Goal: Use online tool/utility: Use online tool/utility

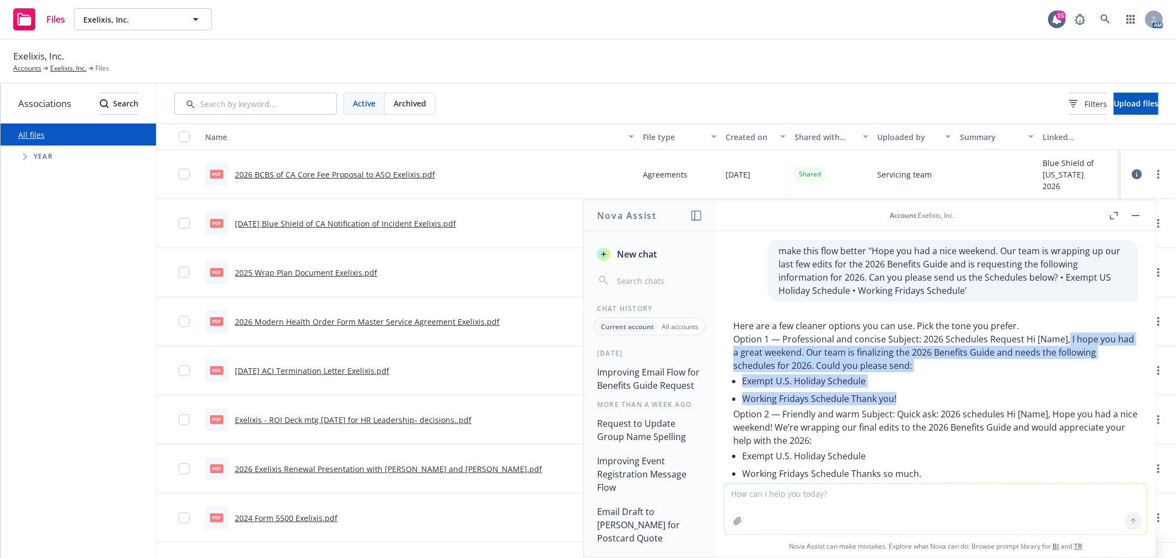
scroll to position [51, 0]
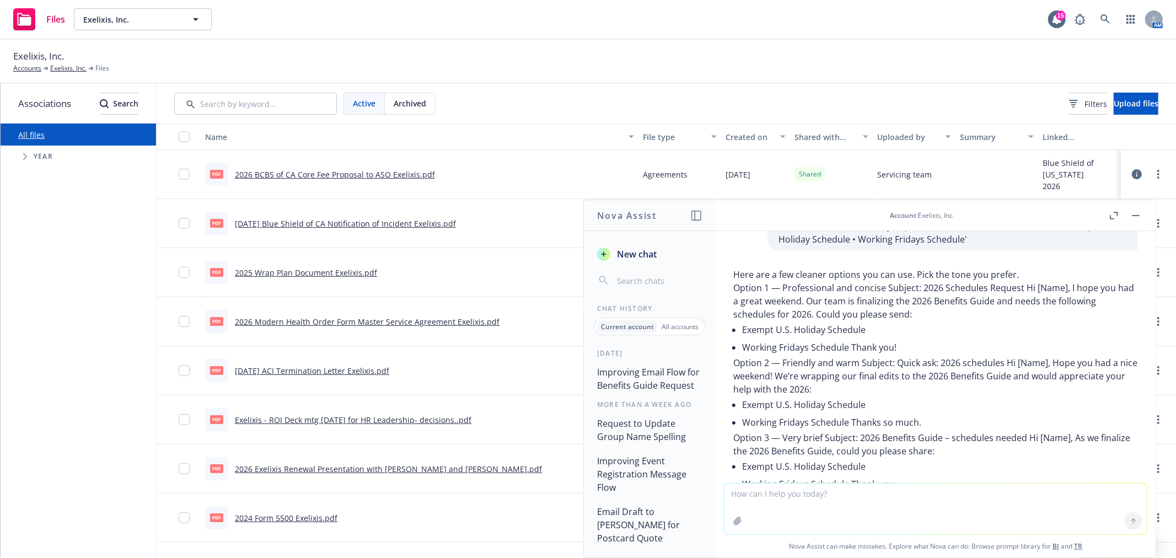
click at [975, 507] on textarea at bounding box center [935, 509] width 422 height 51
paste textarea "Can you please review SentinelOne’s Open Enrollment presentation and let us kno…"
type textarea "make this flow better "Can you please review SentinelOne’s Open Enrollment pres…"
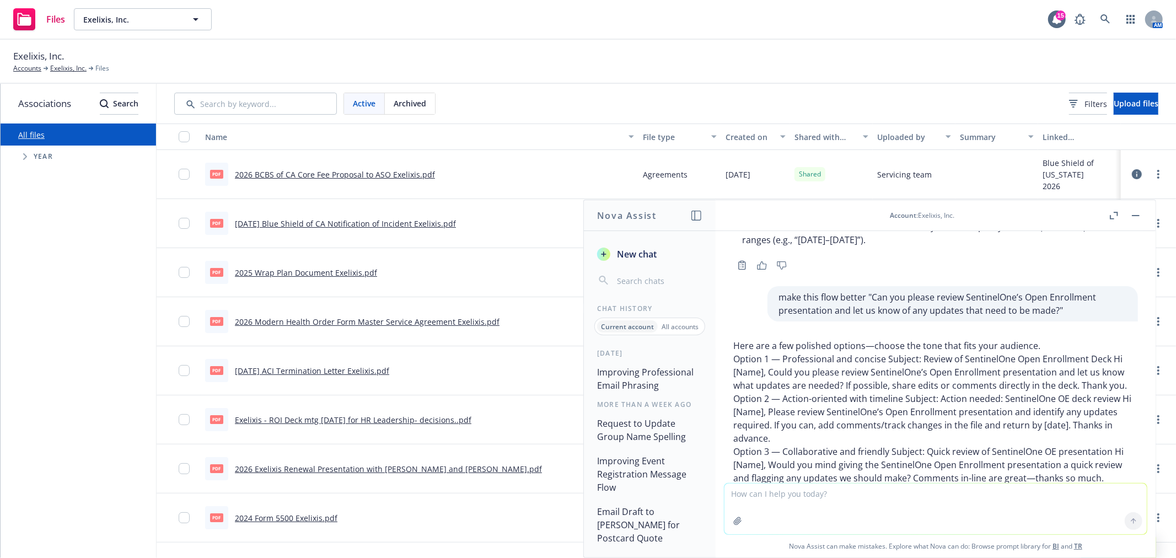
scroll to position [345, 0]
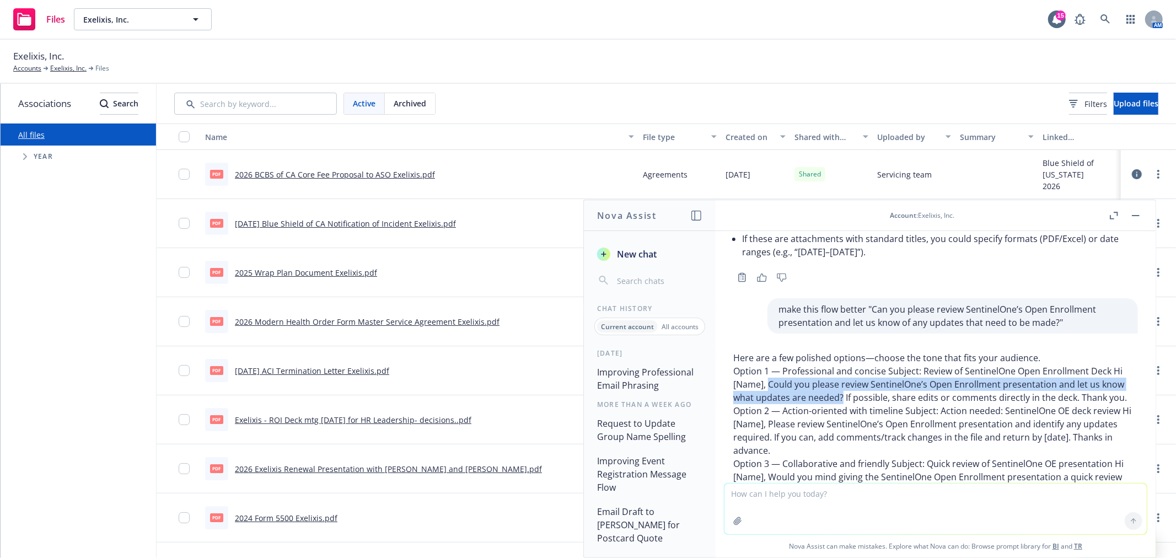
drag, startPoint x: 769, startPoint y: 384, endPoint x: 866, endPoint y: 395, distance: 97.7
click at [866, 395] on p "Option 1 — Professional and concise Subject: Review of SentinelOne Open Enrollm…" at bounding box center [935, 384] width 405 height 40
copy p "Could you please review SentinelOne’s Open Enrollment presentation and let us k…"
drag, startPoint x: 631, startPoint y: 254, endPoint x: 701, endPoint y: 296, distance: 81.6
click at [630, 254] on span "New chat" at bounding box center [636, 254] width 42 height 13
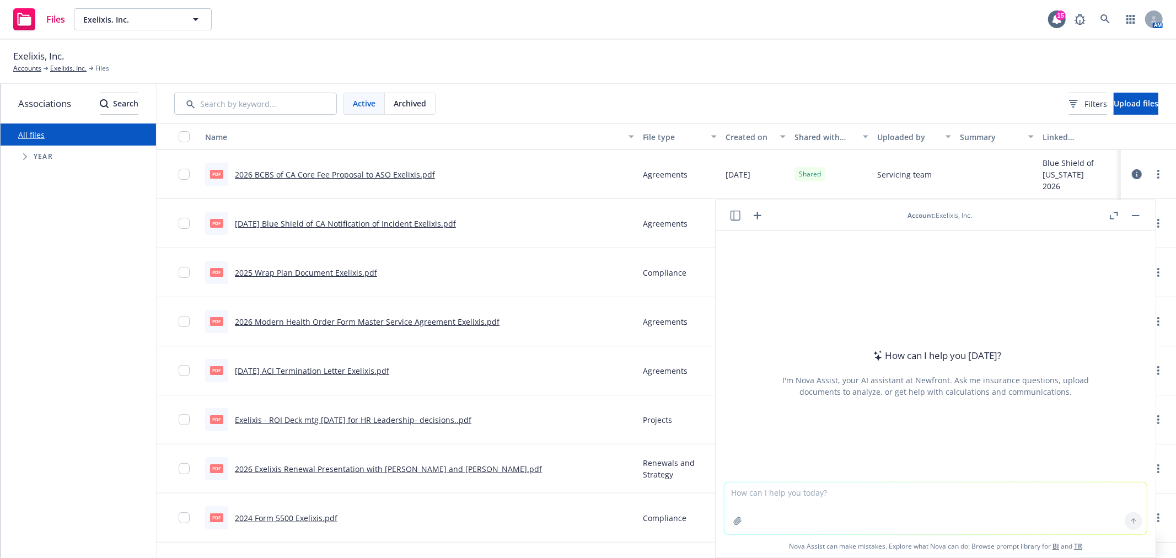
click at [906, 506] on textarea at bounding box center [935, 508] width 422 height 52
type textarea "can you write me a couple paragraphs about overalls for a benefit guide page? p…"
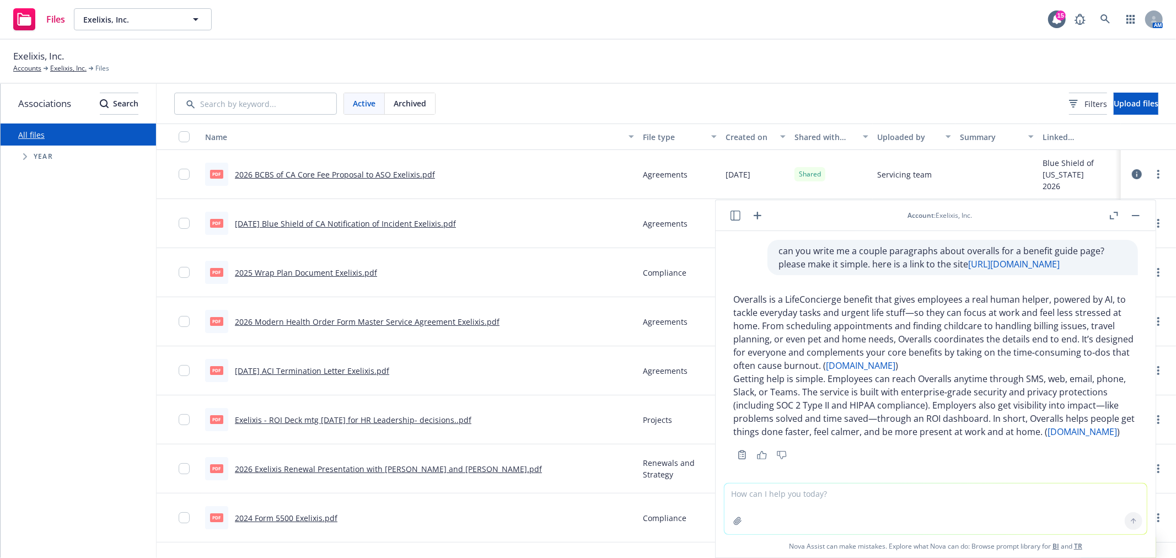
scroll to position [19, 0]
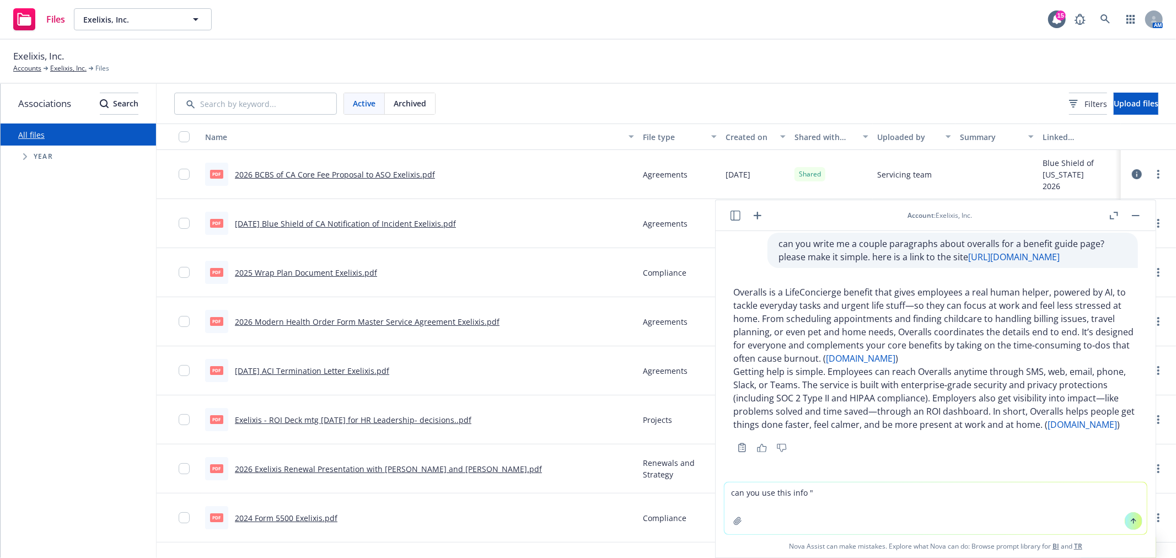
paste textarea "Turn to-do's into Ta-da's How can Overalls help you? Real people - solving real…"
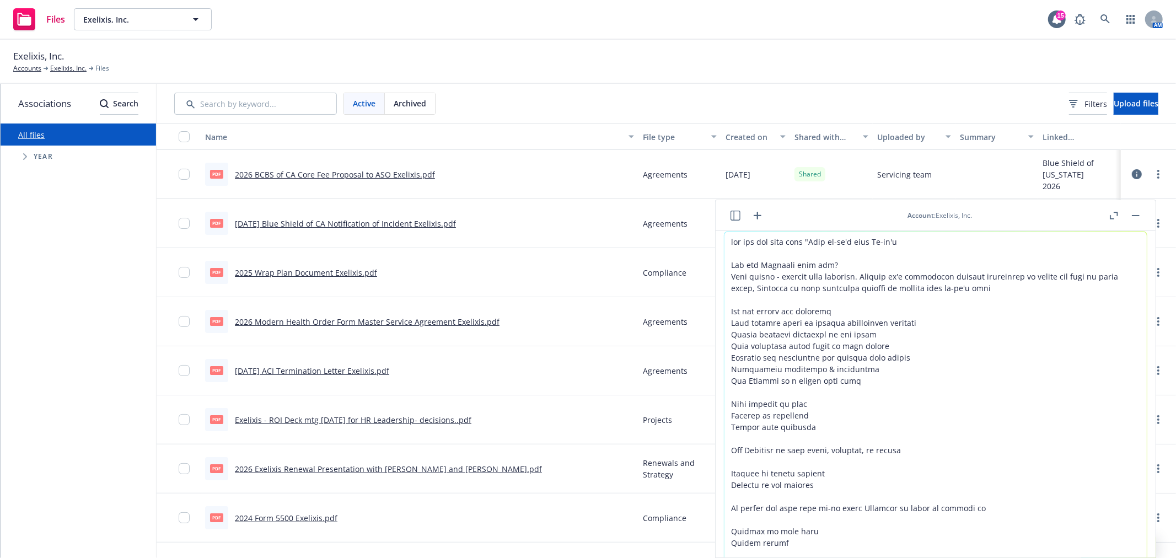
scroll to position [93, 0]
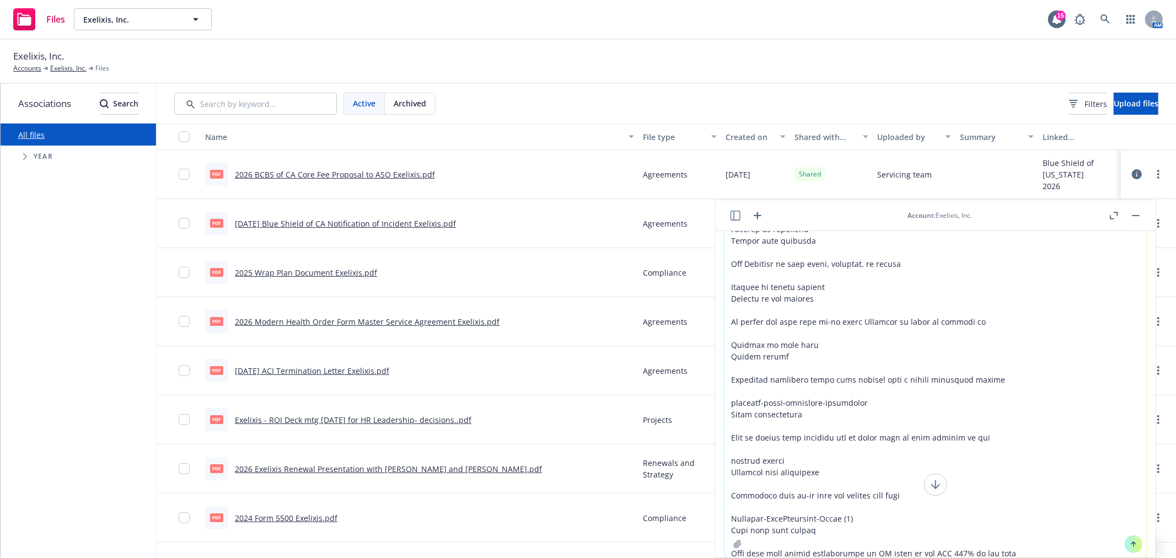
type textarea "can you use this info "Turn to-do's into Ta-da's How can Overalls help you? Rea…"
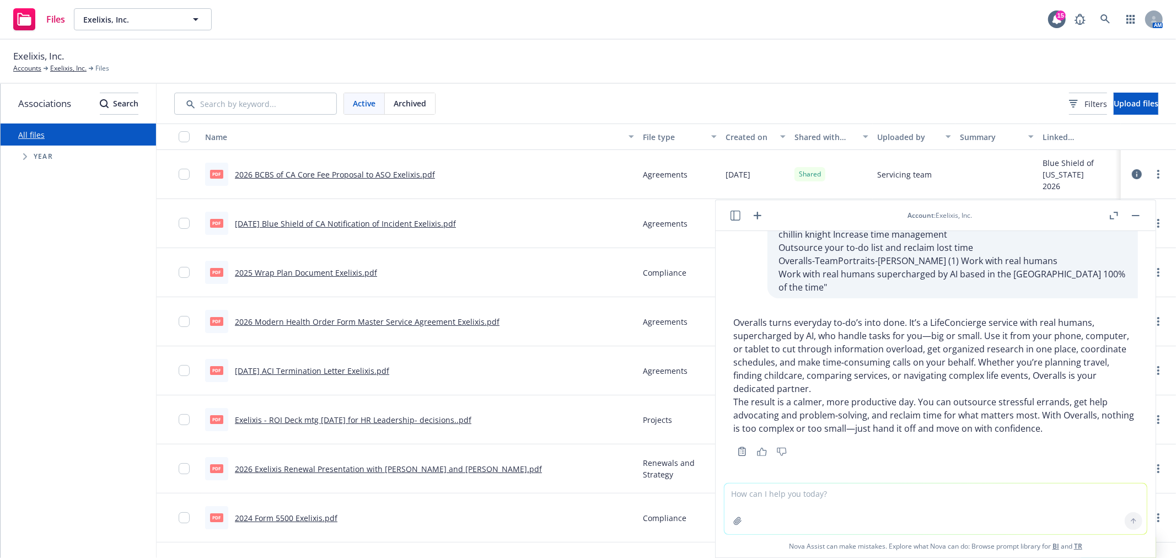
scroll to position [467, 0]
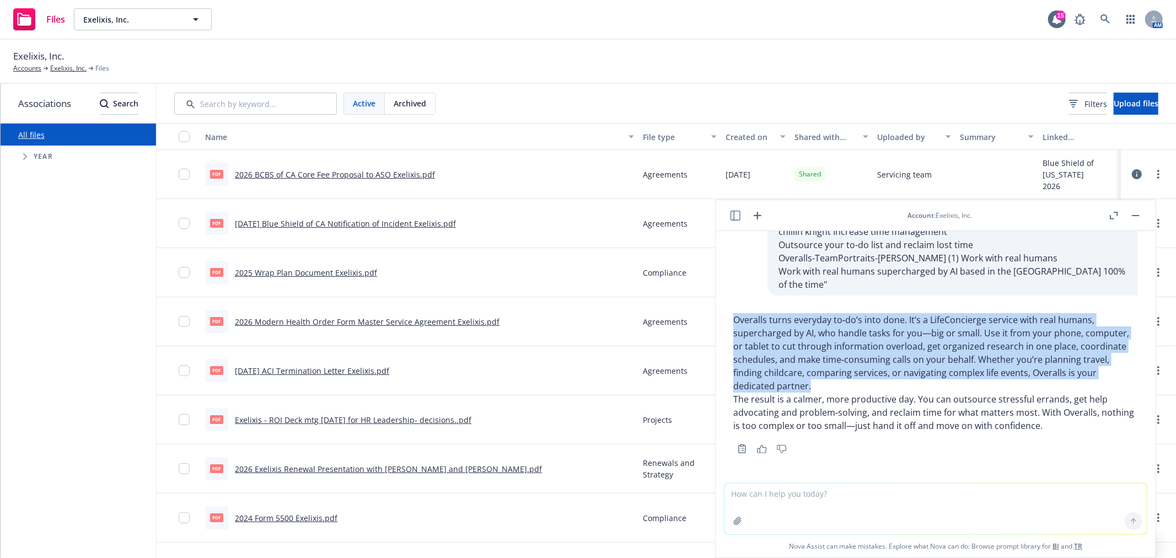
drag, startPoint x: 734, startPoint y: 319, endPoint x: 984, endPoint y: 386, distance: 258.6
click at [984, 386] on p "Overalls turns everyday to‑do’s into done. It’s a LifeConcierge service with re…" at bounding box center [935, 352] width 405 height 79
copy p "Overalls turns everyday to‑do’s into done. It’s a LifeConcierge service with re…"
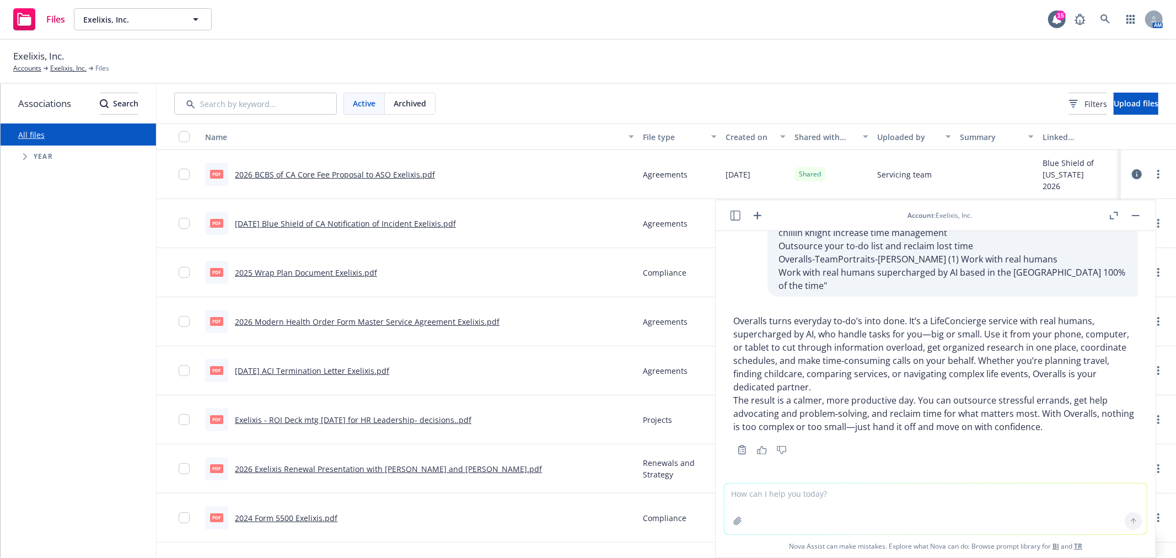
click at [857, 511] on textarea at bounding box center [935, 509] width 422 height 51
type textarea "can you make it employee facing and maybe use bullets for examples of how it ca…"
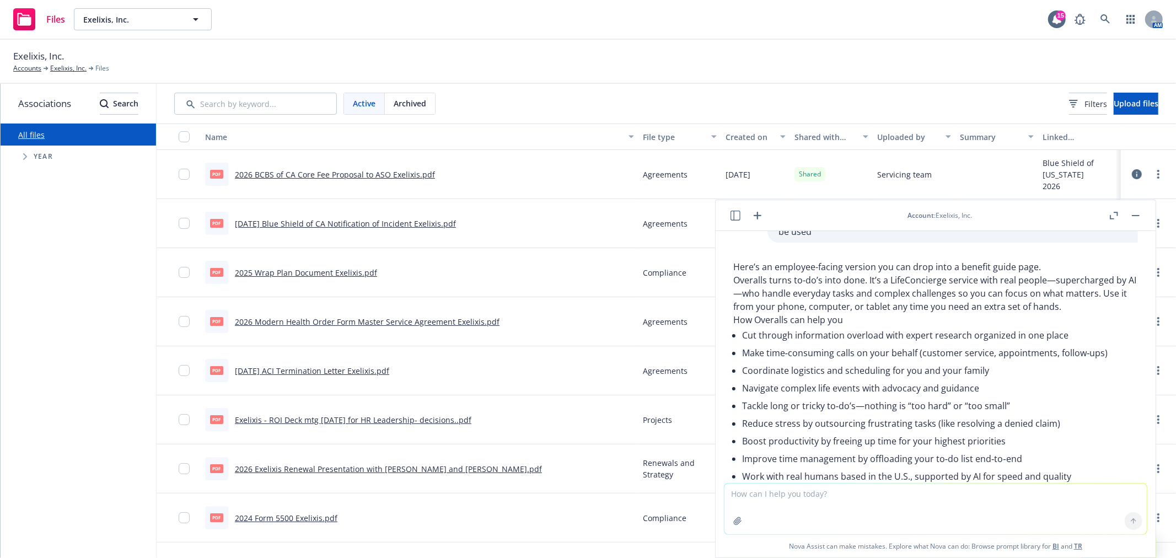
scroll to position [721, 0]
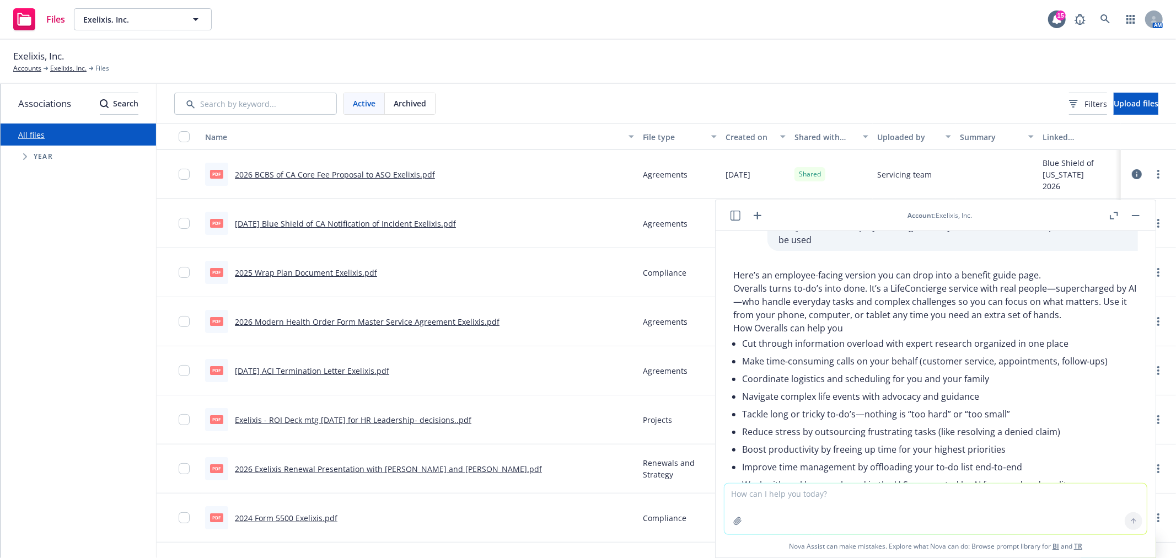
drag, startPoint x: 864, startPoint y: 503, endPoint x: 853, endPoint y: 503, distance: 11.6
click at [858, 503] on textarea at bounding box center [935, 509] width 422 height 51
type textarea "make it high level"
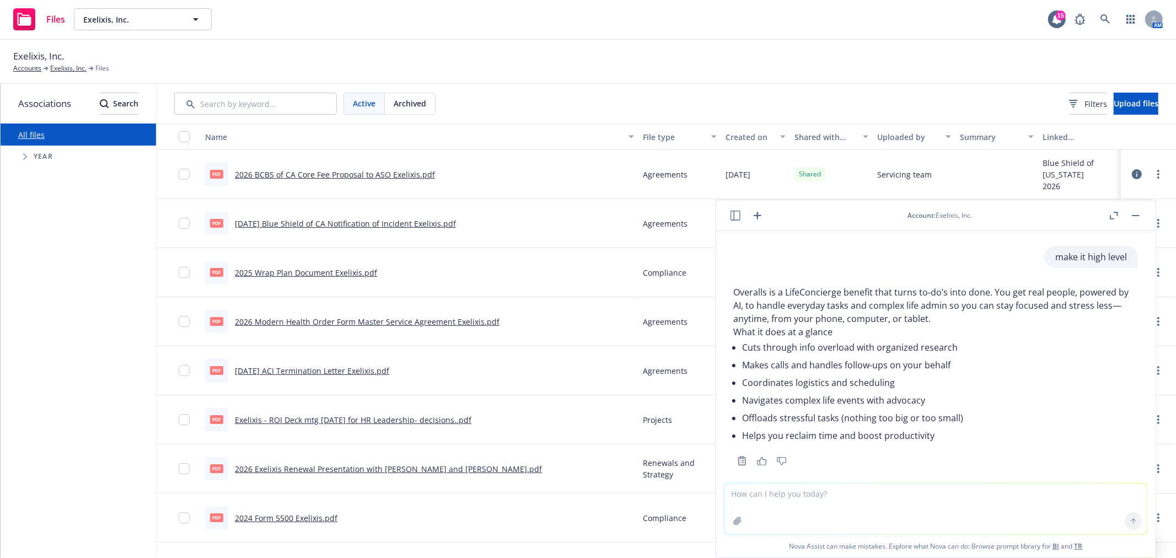
scroll to position [1081, 0]
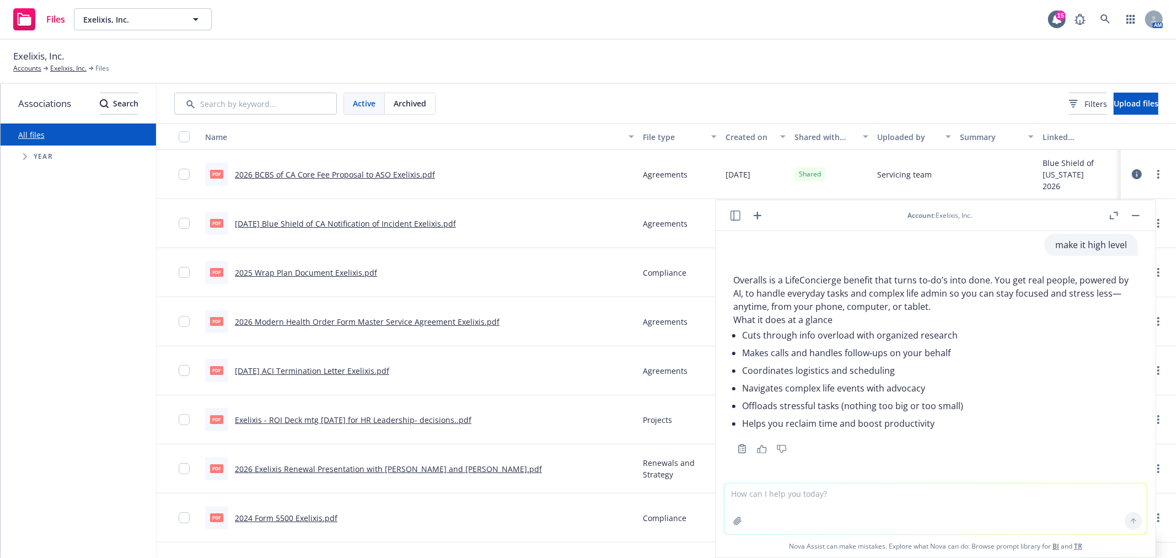
click at [917, 375] on li "Coordinates logistics and scheduling" at bounding box center [940, 371] width 396 height 18
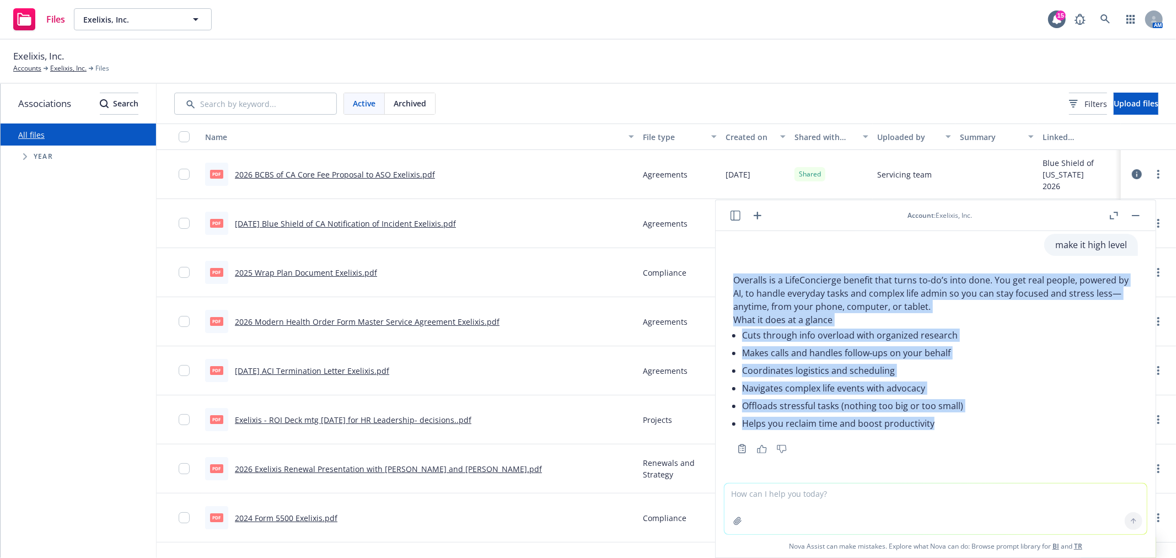
drag, startPoint x: 929, startPoint y: 421, endPoint x: 718, endPoint y: 286, distance: 251.0
click at [718, 286] on div "can you write me a couple paragraphs about overalls for a benefit guide page? p…" at bounding box center [936, 357] width 440 height 252
copy div "Overalls is a LifeConcierge benefit that turns to‑do’s into done. You get real …"
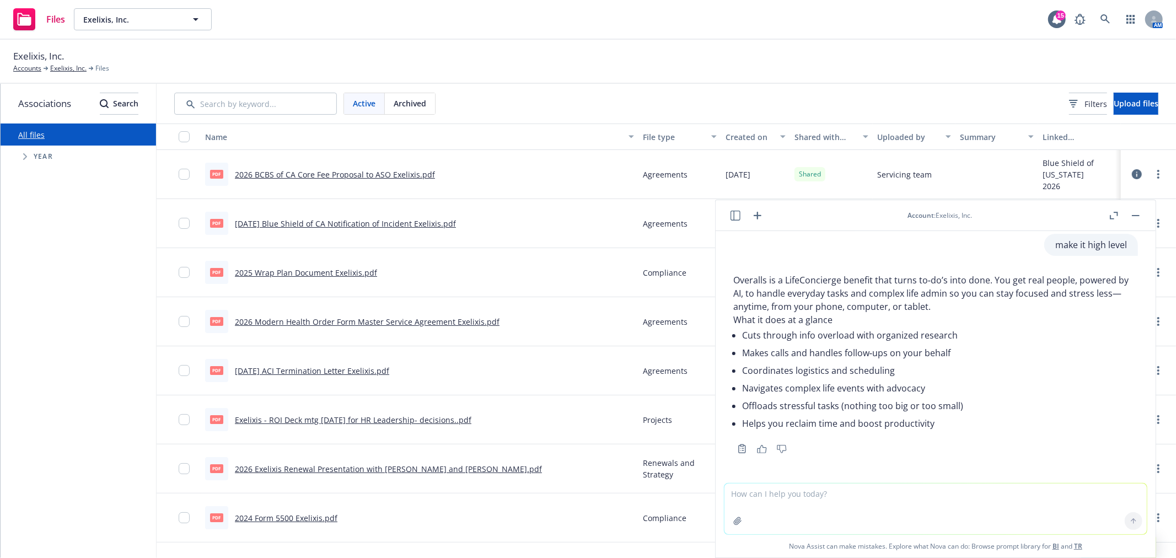
click at [881, 497] on textarea at bounding box center [935, 509] width 422 height 51
type textarea "can you turn this photo into text?"
paste textarea
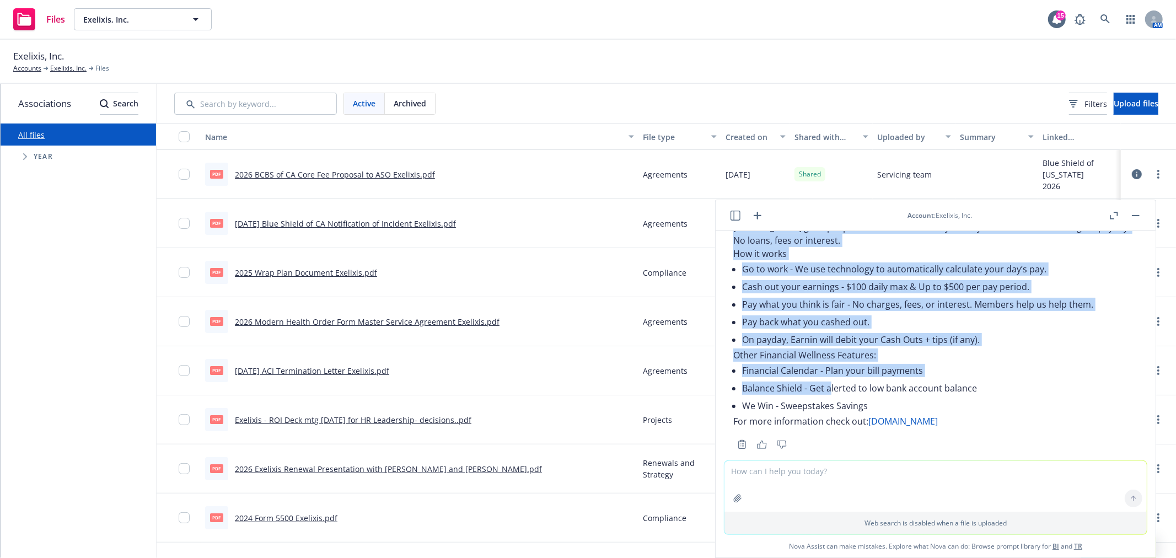
scroll to position [1459, 0]
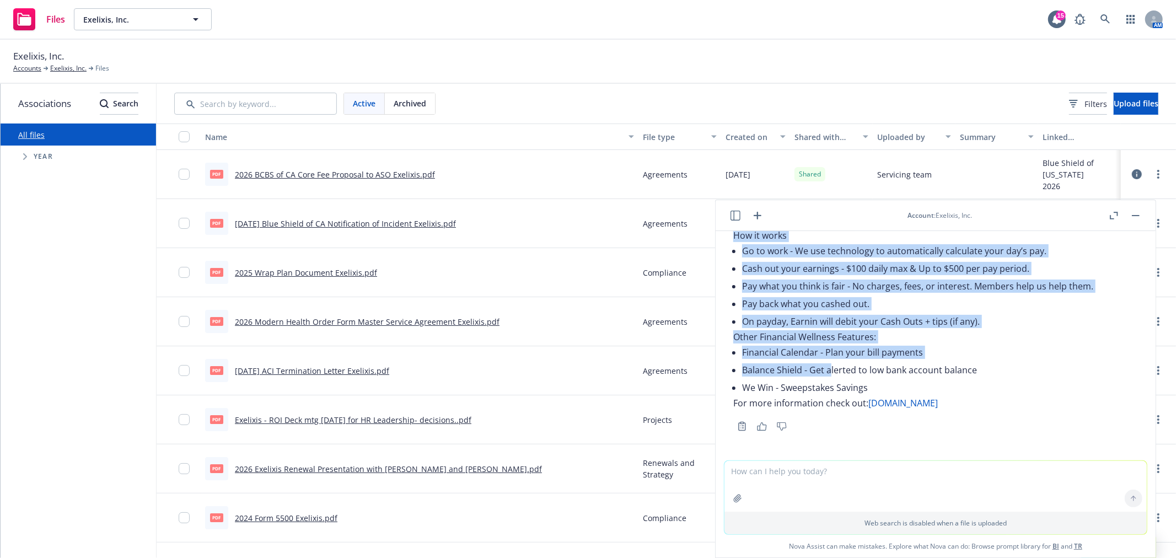
drag, startPoint x: 734, startPoint y: 304, endPoint x: 970, endPoint y: 406, distance: 257.6
click at [970, 406] on div "Here’s the text extracted from your image (formatting preserved): Earnin ThredU…" at bounding box center [935, 286] width 405 height 247
copy div "Earnin ThredUp has partnered with Earnin to provide a Financial Wellness option…"
click at [945, 498] on textarea at bounding box center [935, 486] width 422 height 51
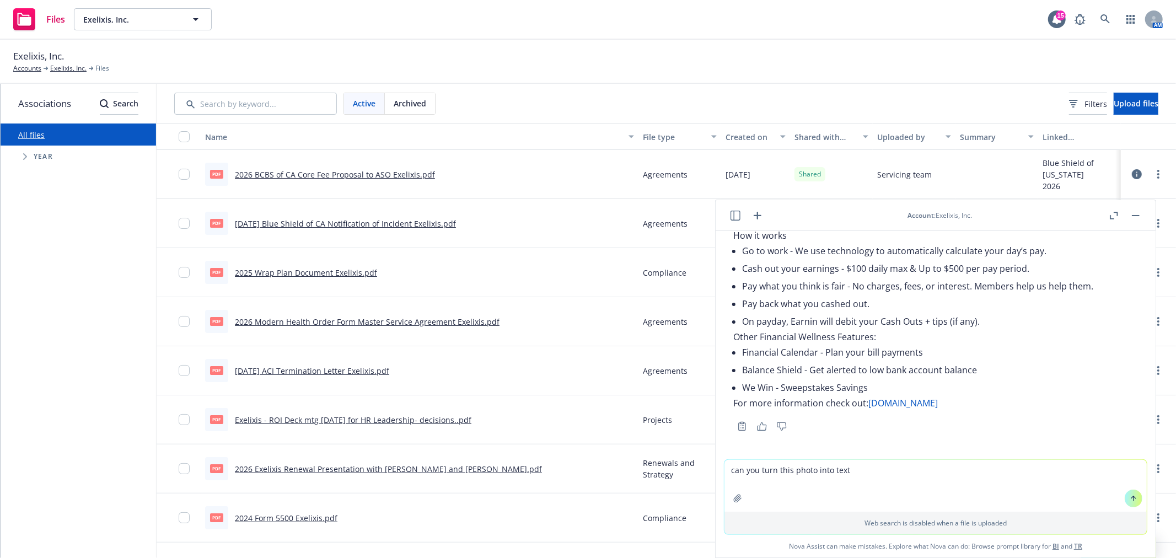
paste textarea
type textarea "can you turn this photo into text"
click at [1125, 444] on button at bounding box center [1134, 447] width 18 height 18
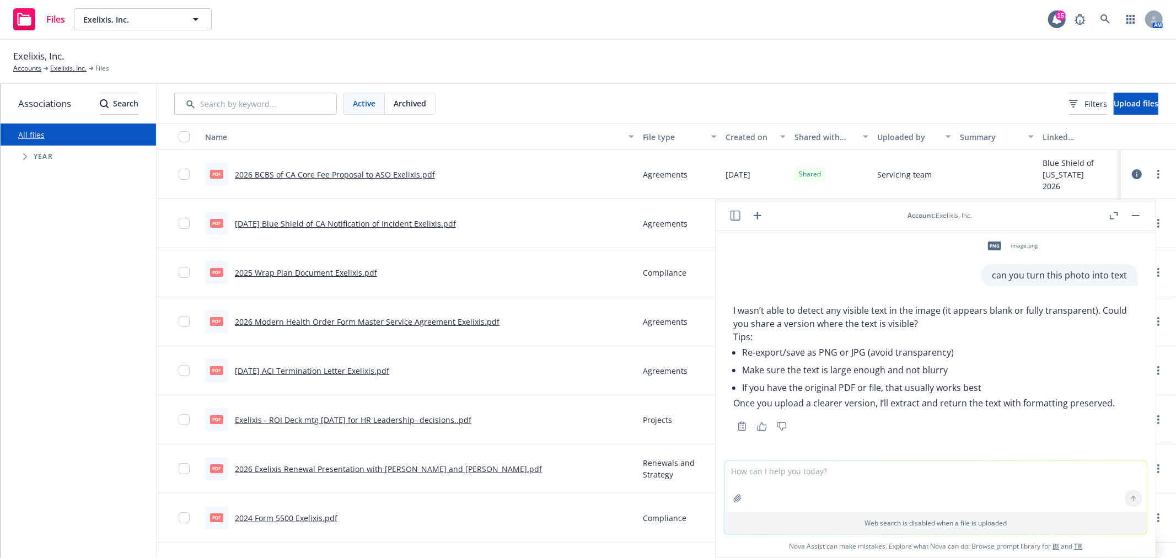
scroll to position [1613, 0]
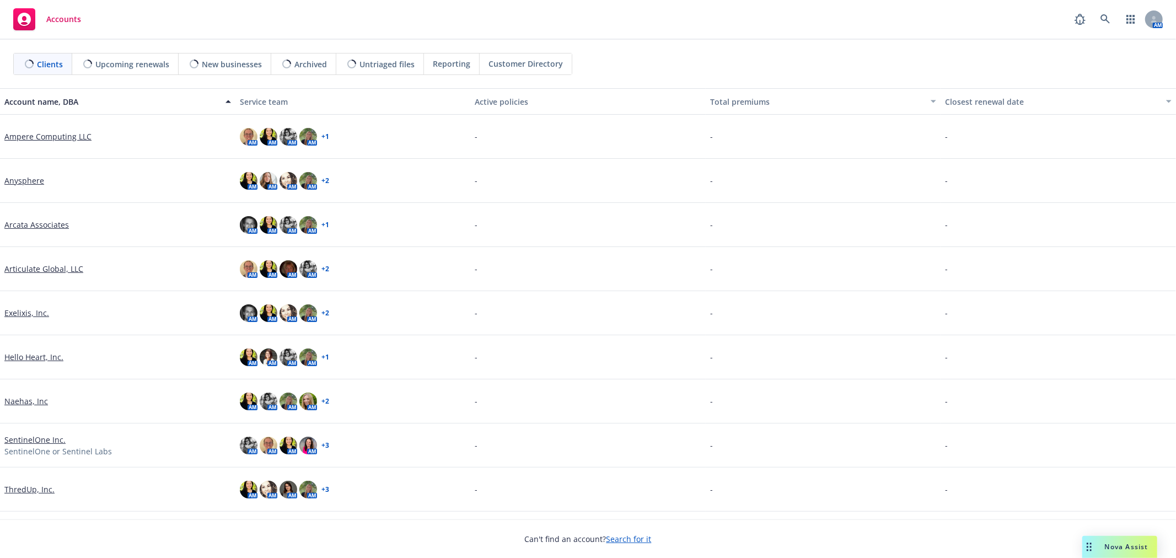
click at [1134, 547] on span "Nova Assist" at bounding box center [1127, 546] width 44 height 9
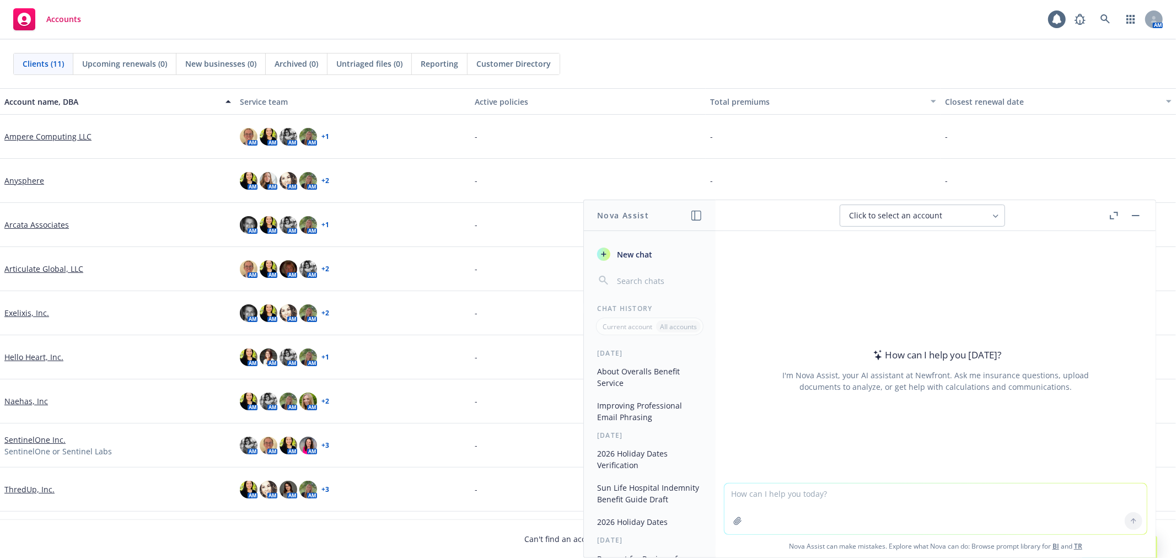
click at [913, 502] on textarea at bounding box center [935, 509] width 422 height 51
type textarea "a"
type textarea "can you please cut this recipe in half"
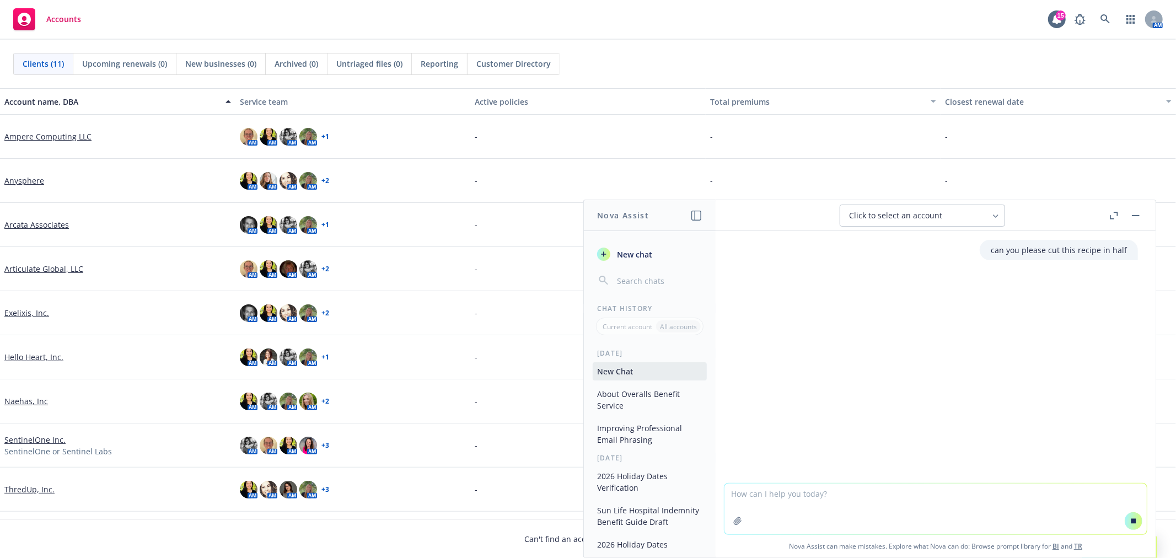
paste textarea "▢2 pounds ground beef, 80% to 85% lean ▢2 large eggs ▢1 cup plain breadcrumbs, …"
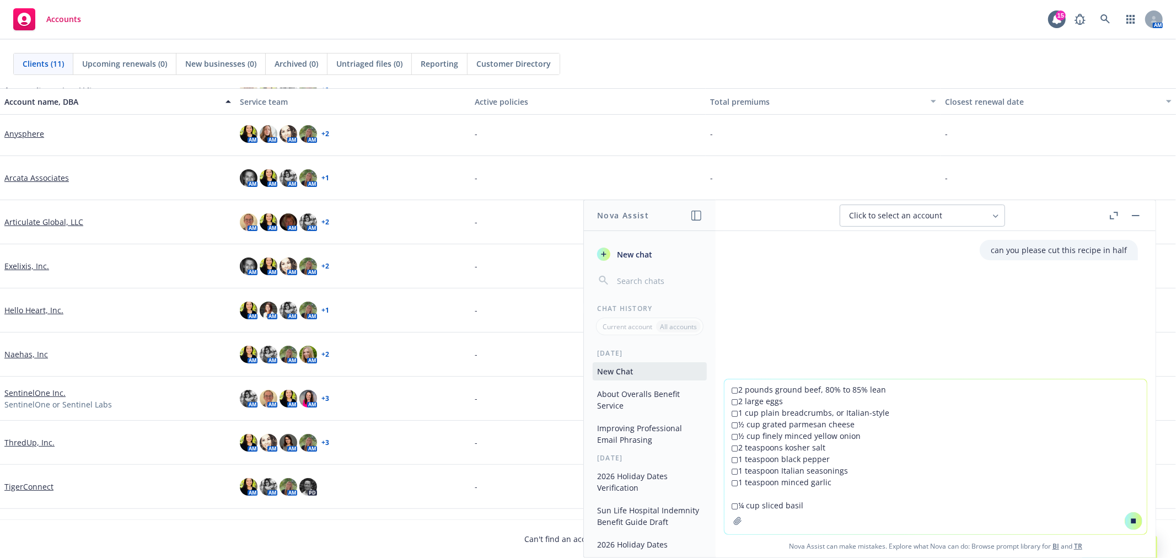
scroll to position [61, 0]
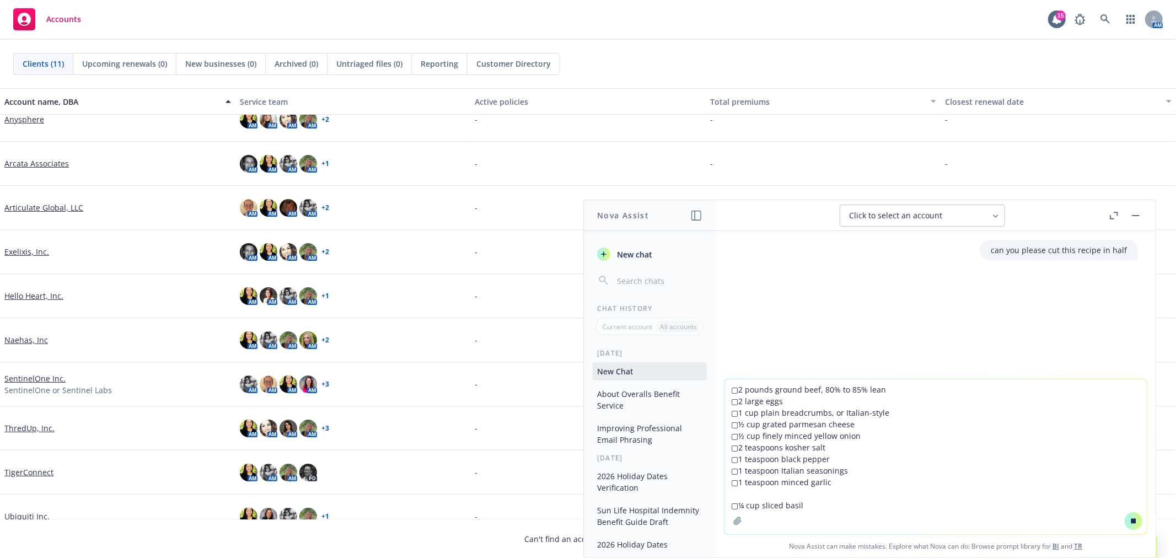
click at [799, 495] on textarea "▢2 pounds ground beef, 80% to 85% lean ▢2 large eggs ▢1 cup plain breadcrumbs, …" at bounding box center [935, 456] width 422 height 155
click at [884, 502] on textarea "▢2 pounds ground beef, 80% to 85% lean ▢2 large eggs ▢1 cup plain breadcrumbs, …" at bounding box center [935, 462] width 422 height 143
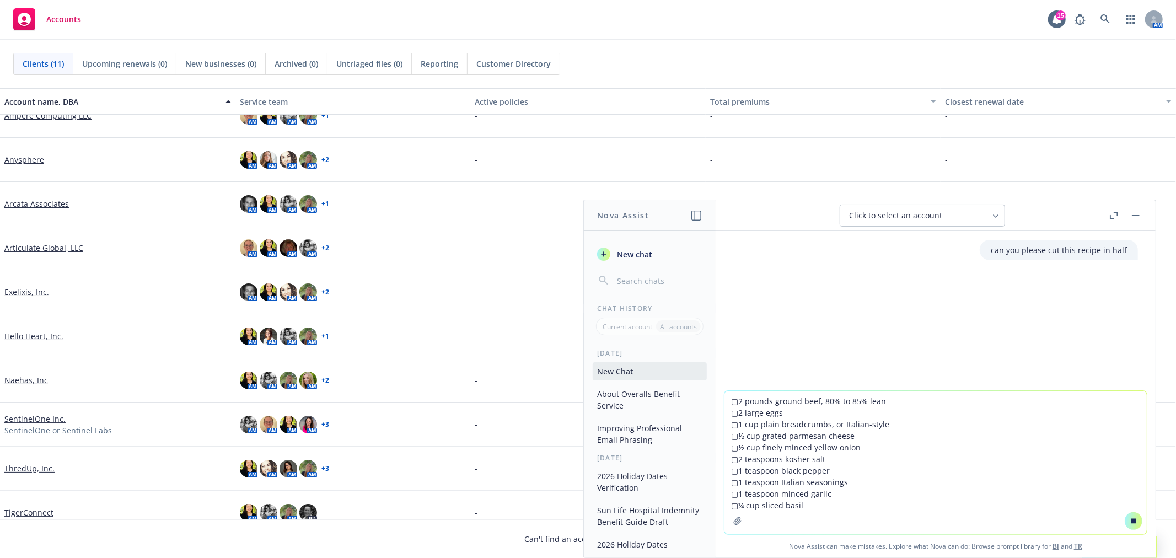
scroll to position [0, 0]
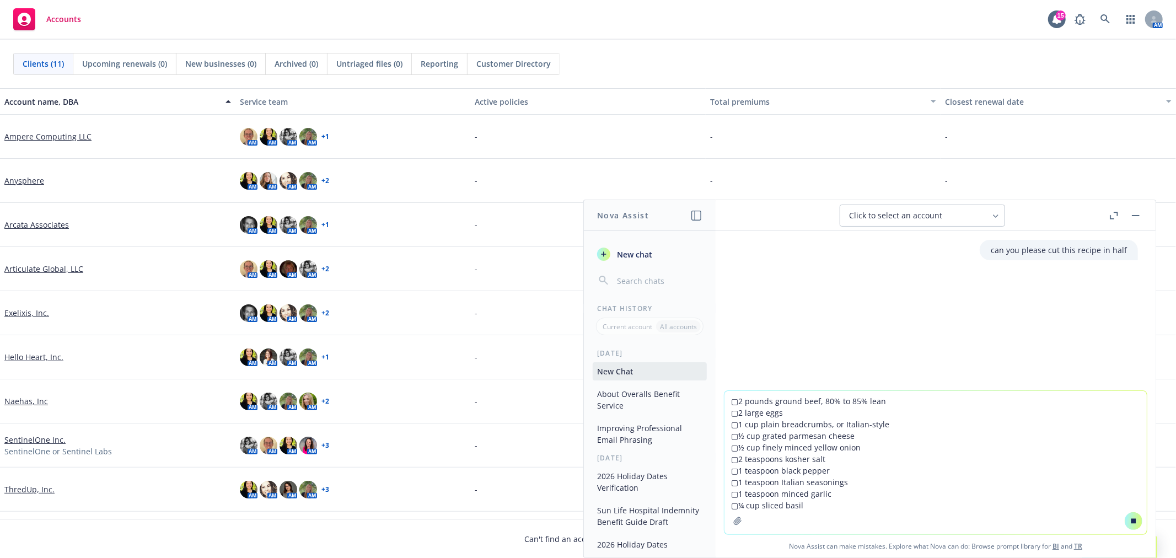
type textarea "▢2 pounds ground beef, 80% to 85% lean ▢2 large eggs ▢1 cup plain breadcrumbs, …"
click at [1125, 520] on button at bounding box center [1134, 521] width 18 height 18
click at [1130, 521] on icon at bounding box center [1134, 521] width 8 height 8
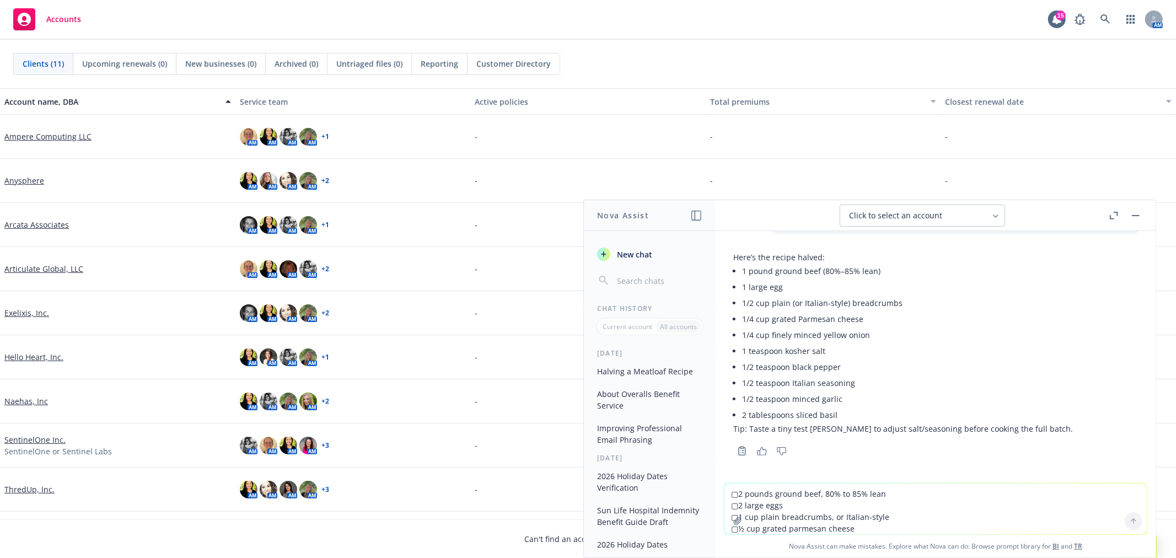
scroll to position [130, 0]
click at [789, 497] on textarea "▢2 pounds ground beef, 80% to 85% lean ▢2 large eggs ▢1 cup plain breadcrumbs, …" at bounding box center [935, 509] width 422 height 51
paste textarea "Loremip Dolorsitam Conse Adipisci eli sed Doeiusmo’t Incidi Utlaboree Dolorem (…"
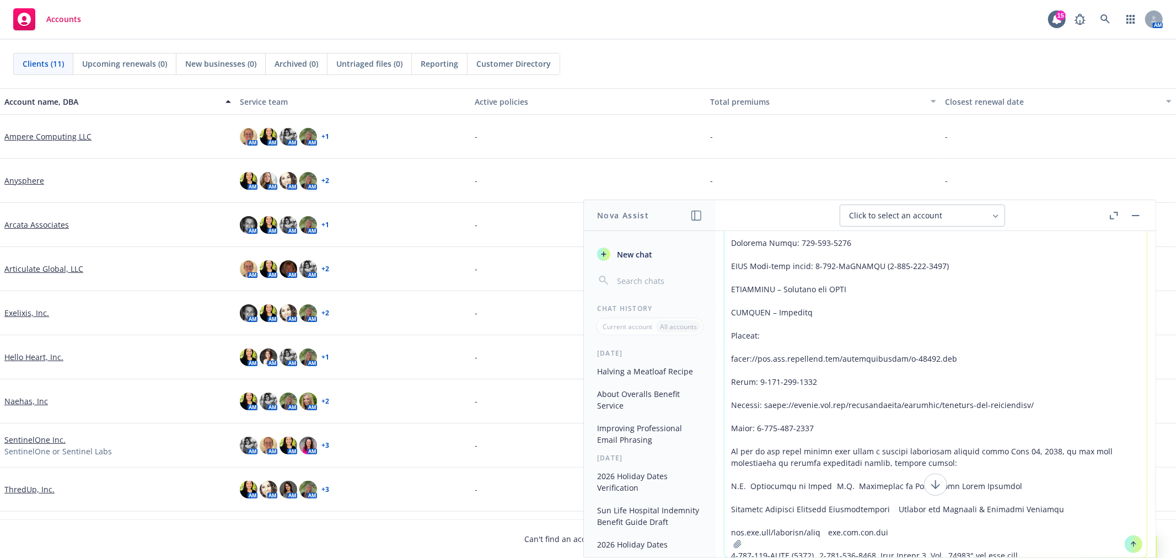
scroll to position [116, 0]
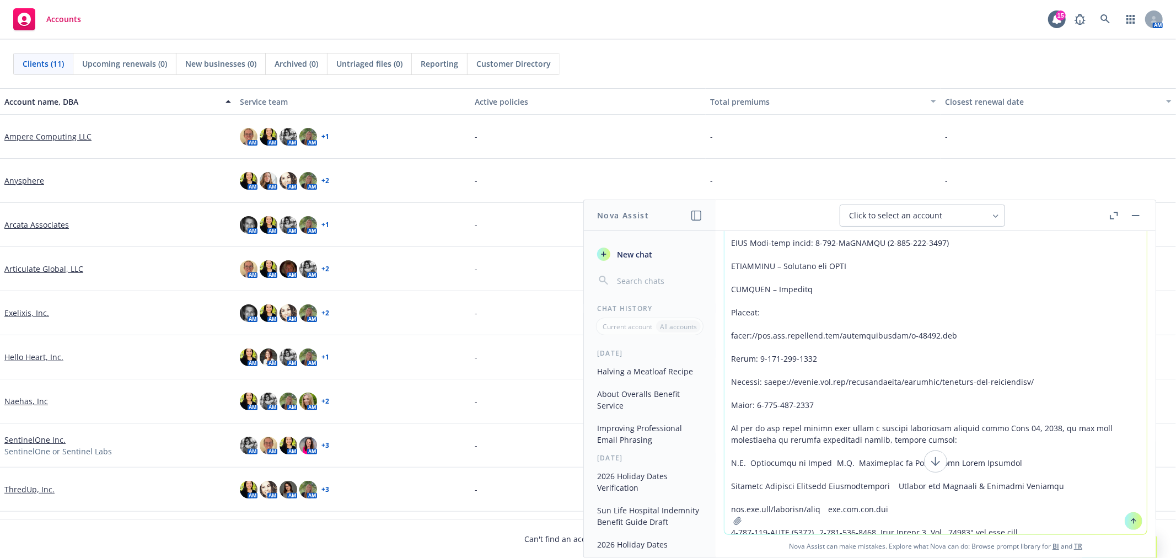
click at [1046, 530] on textarea at bounding box center [935, 325] width 422 height 418
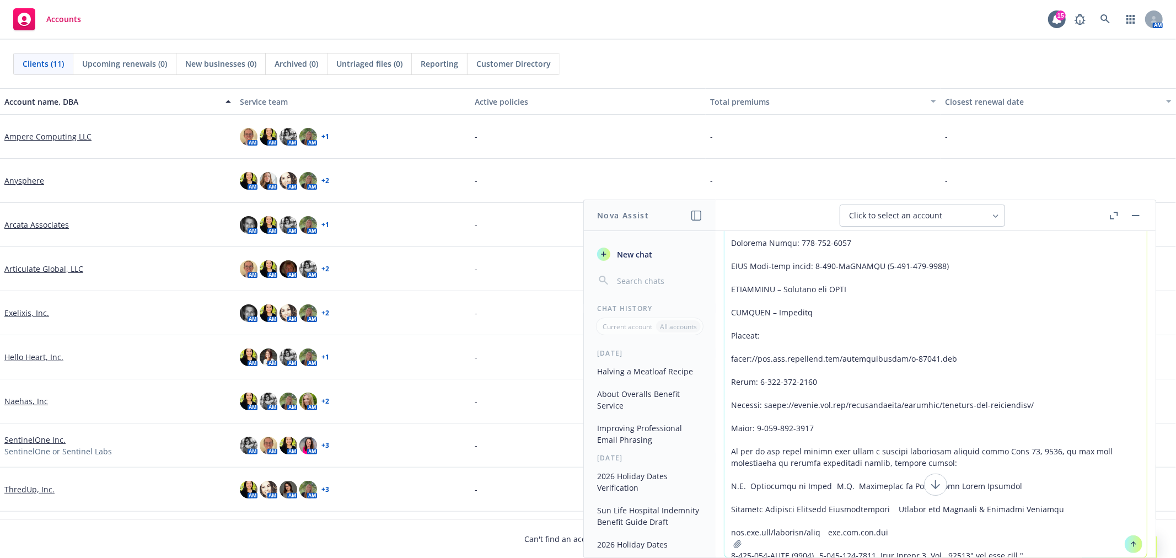
paste textarea
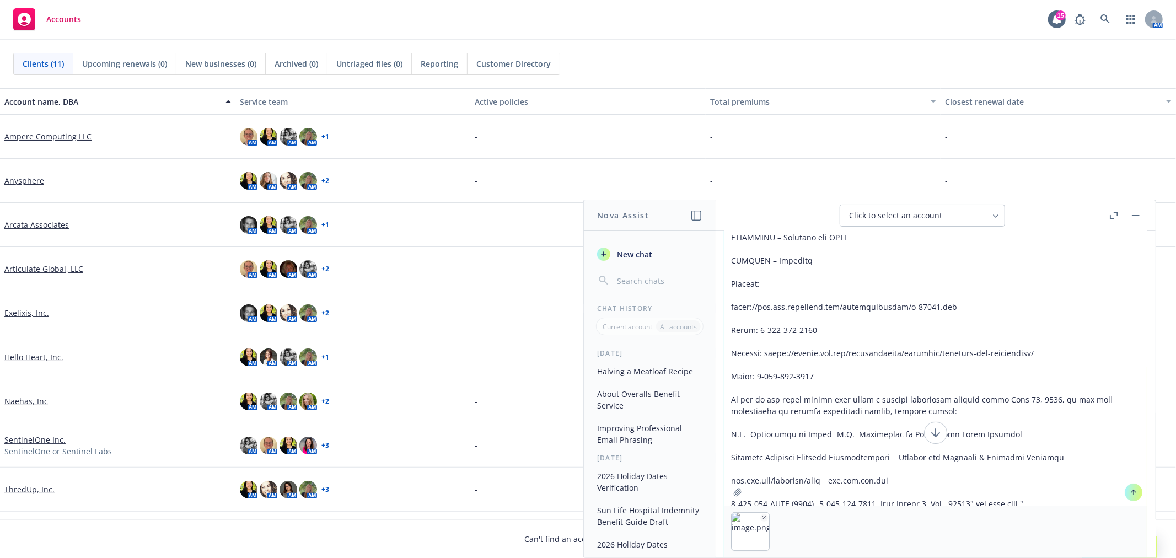
scroll to position [190, 0]
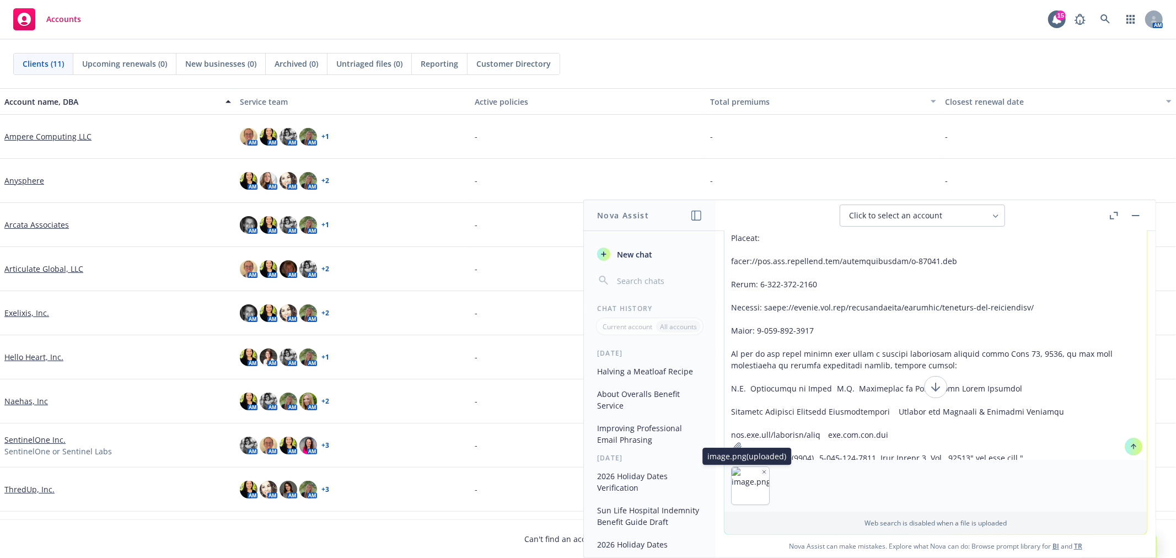
click at [763, 472] on icon "button" at bounding box center [764, 472] width 3 height 3
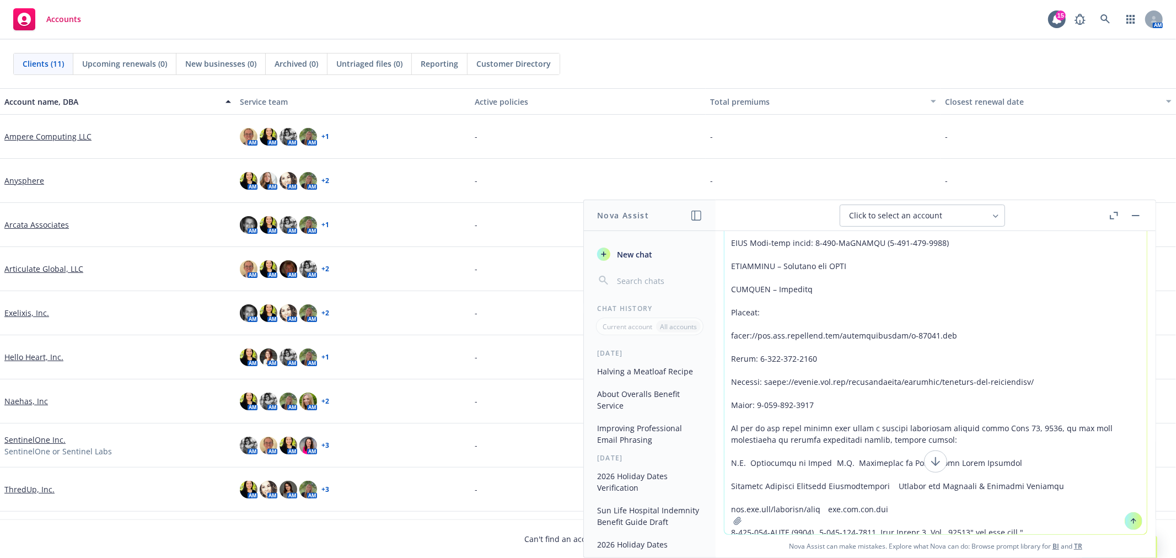
paste textarea "Loremip Dolorsitam Conse Adipisci eli sed Doeiusmo’t Incidi Utlaboree Dolorem (…"
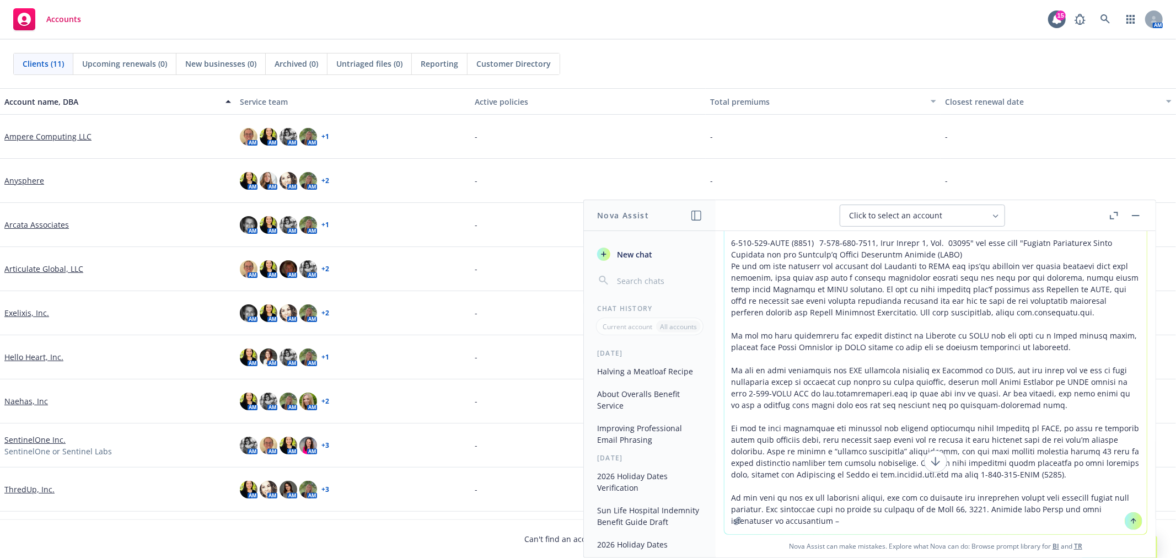
click at [799, 519] on textarea at bounding box center [935, 325] width 422 height 418
paste textarea
click at [776, 520] on textarea at bounding box center [935, 325] width 422 height 418
drag, startPoint x: 775, startPoint y: 515, endPoint x: 938, endPoint y: 455, distance: 173.6
click at [938, 455] on button at bounding box center [935, 461] width 23 height 22
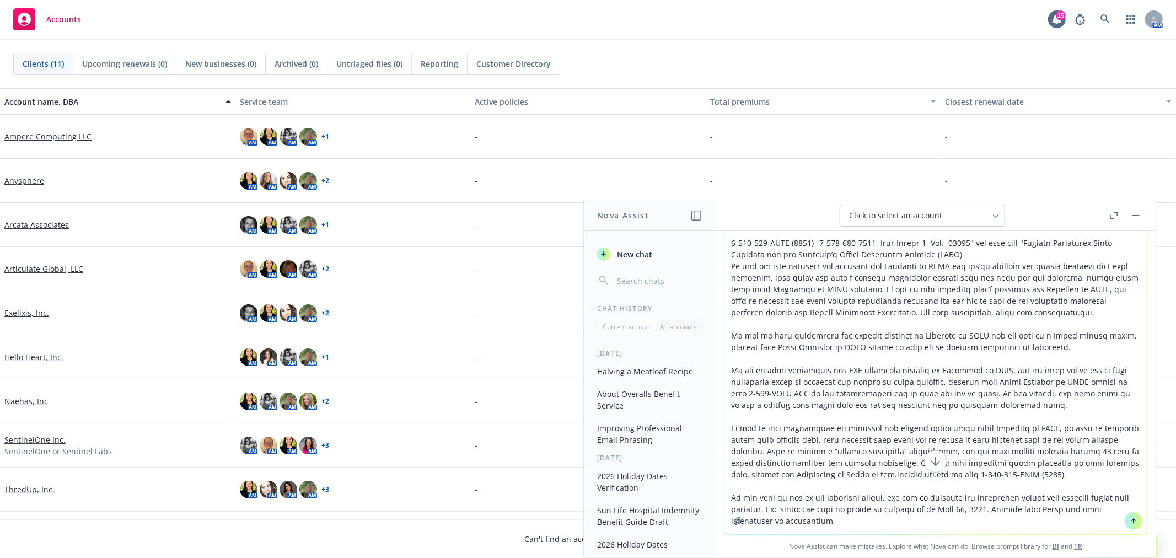
click at [802, 517] on textarea at bounding box center [935, 325] width 422 height 418
drag, startPoint x: 971, startPoint y: 525, endPoint x: 962, endPoint y: 523, distance: 9.2
click at [971, 525] on textarea at bounding box center [935, 325] width 422 height 418
click at [814, 519] on textarea at bounding box center [935, 325] width 422 height 418
drag, startPoint x: 812, startPoint y: 519, endPoint x: 800, endPoint y: 519, distance: 12.1
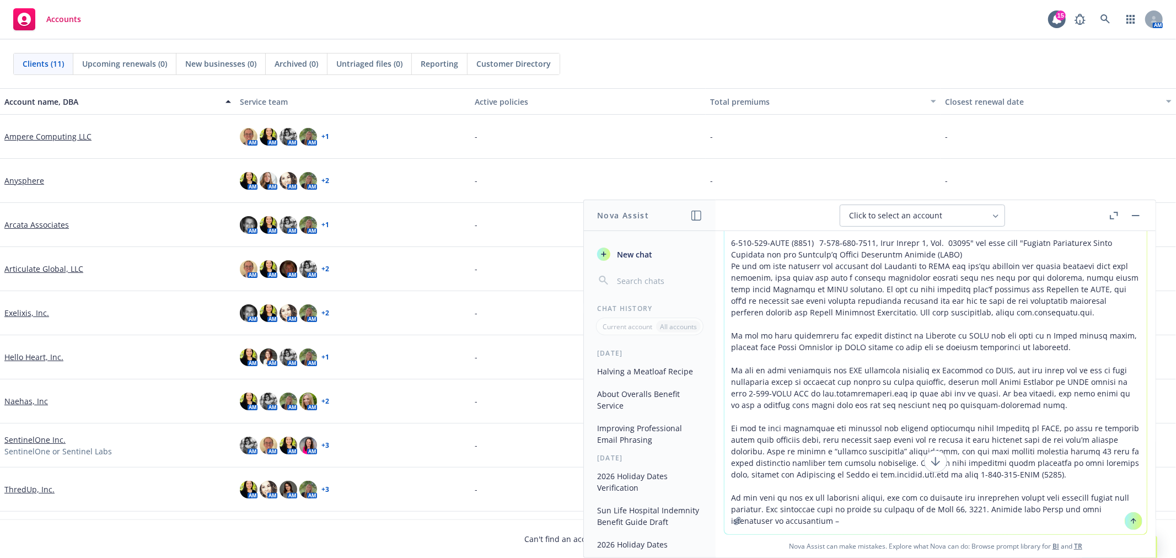
click at [801, 519] on textarea at bounding box center [935, 325] width 422 height 418
click at [951, 513] on textarea at bounding box center [935, 325] width 422 height 418
click at [929, 456] on icon at bounding box center [935, 461] width 13 height 13
drag, startPoint x: 829, startPoint y: 497, endPoint x: 829, endPoint y: 504, distance: 7.2
click at [829, 502] on textarea at bounding box center [935, 325] width 422 height 418
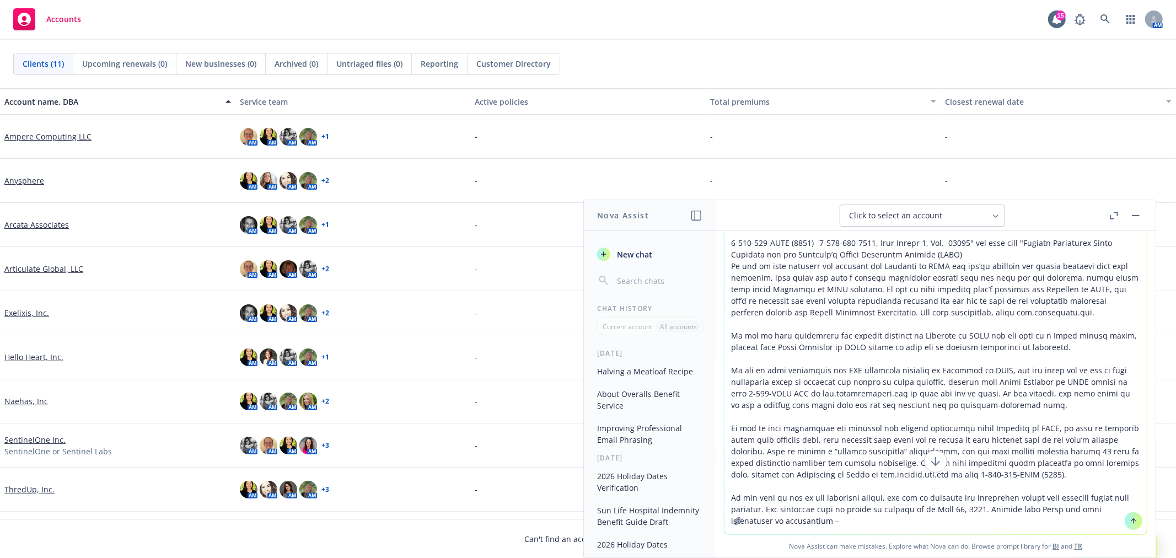
click at [847, 528] on textarea at bounding box center [935, 325] width 422 height 418
click at [850, 521] on textarea at bounding box center [935, 325] width 422 height 418
paste textarea
drag, startPoint x: 788, startPoint y: 515, endPoint x: 830, endPoint y: 493, distance: 47.3
click at [789, 515] on textarea at bounding box center [935, 325] width 422 height 418
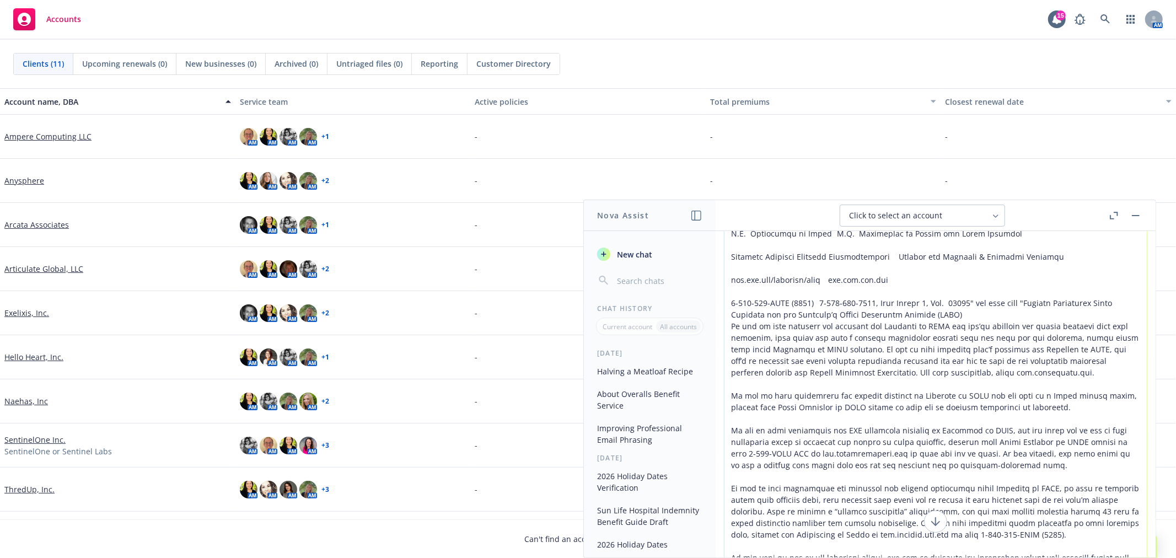
scroll to position [0, 0]
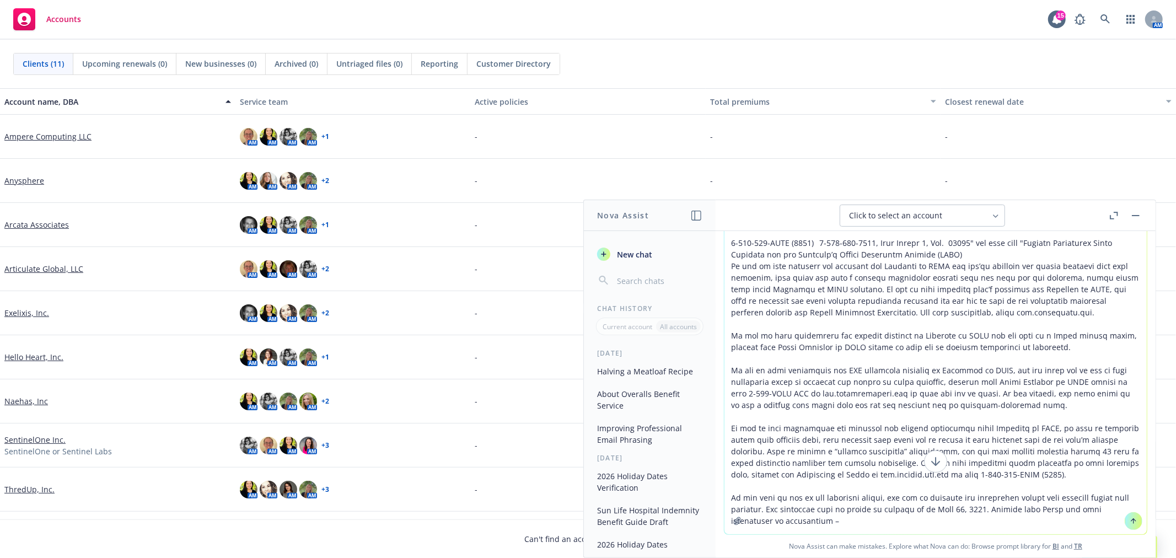
drag, startPoint x: 728, startPoint y: 250, endPoint x: 1059, endPoint y: 544, distance: 442.1
click at [1059, 544] on div "Nova Assist can make mistakes. Explore what Nova can do: Browse prompt library …" at bounding box center [936, 336] width 440 height 442
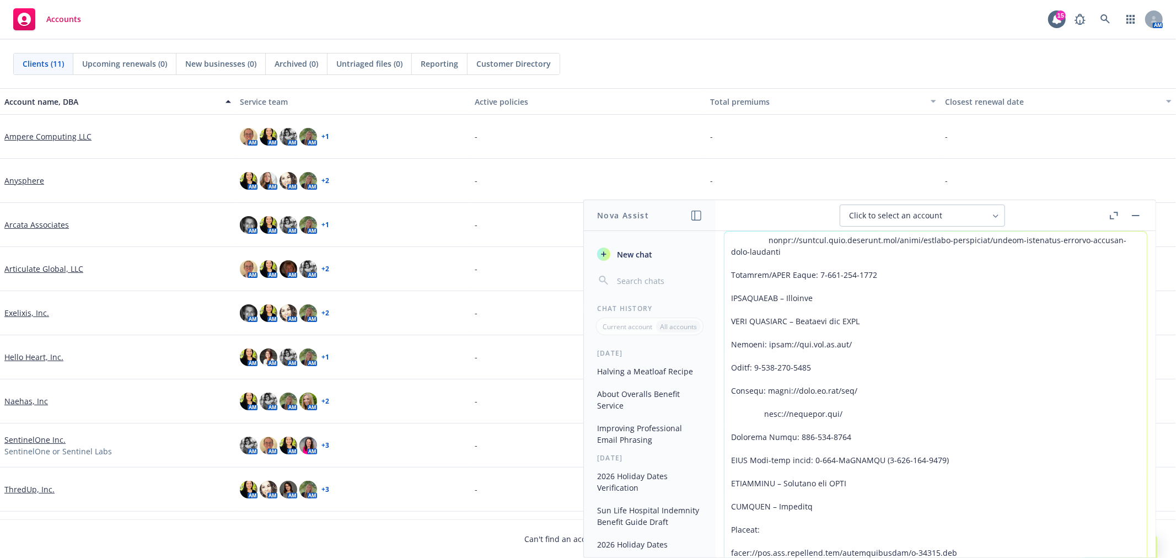
drag, startPoint x: 879, startPoint y: 540, endPoint x: 758, endPoint y: 134, distance: 424.0
click at [758, 134] on body "Accounts 15 AM Clients (11) Upcoming renewals (0) New businesses (0) Archived (…" at bounding box center [588, 279] width 1176 height 558
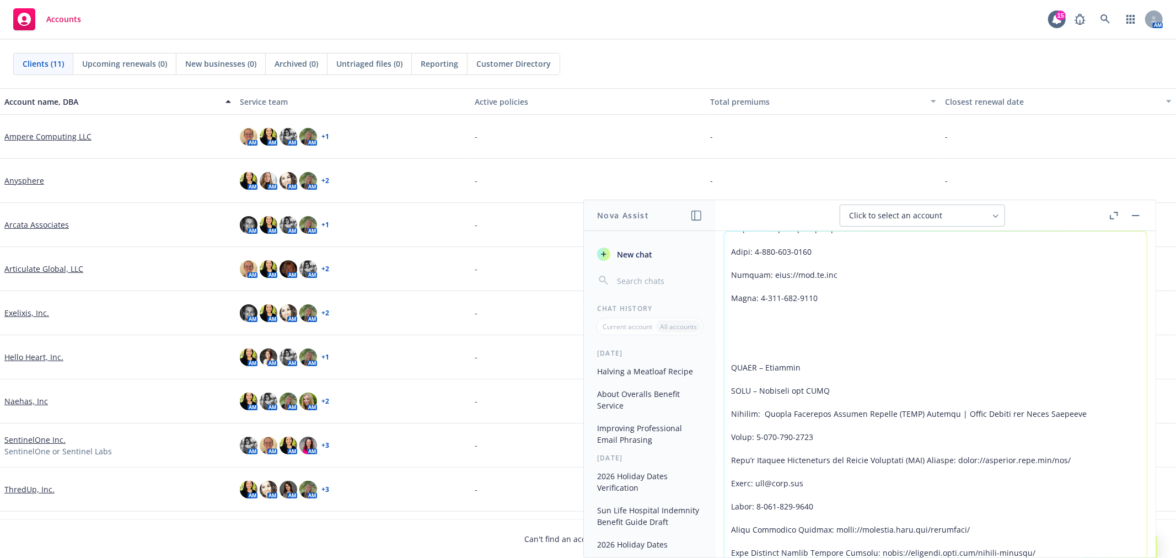
drag, startPoint x: 853, startPoint y: 544, endPoint x: 690, endPoint y: 81, distance: 490.3
click at [690, 81] on body "Accounts 15 AM Clients (11) Upcoming renewals (0) New businesses (0) Archived (…" at bounding box center [588, 279] width 1176 height 558
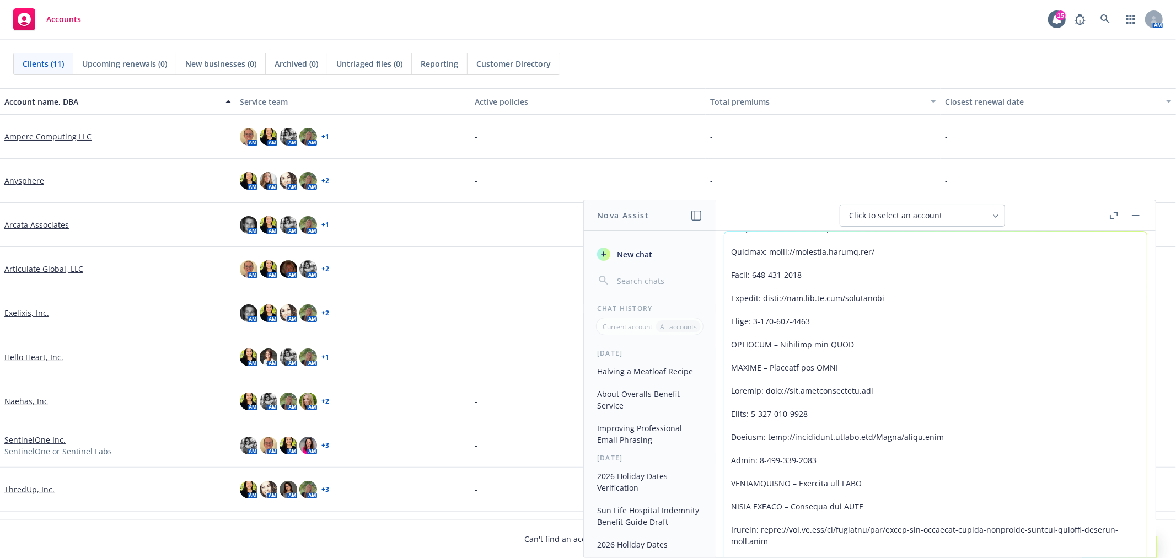
drag, startPoint x: 746, startPoint y: 281, endPoint x: 711, endPoint y: 112, distance: 172.2
click at [711, 112] on body "Accounts 15 AM Clients (11) Upcoming renewals (0) New businesses (0) Archived (…" at bounding box center [588, 279] width 1176 height 558
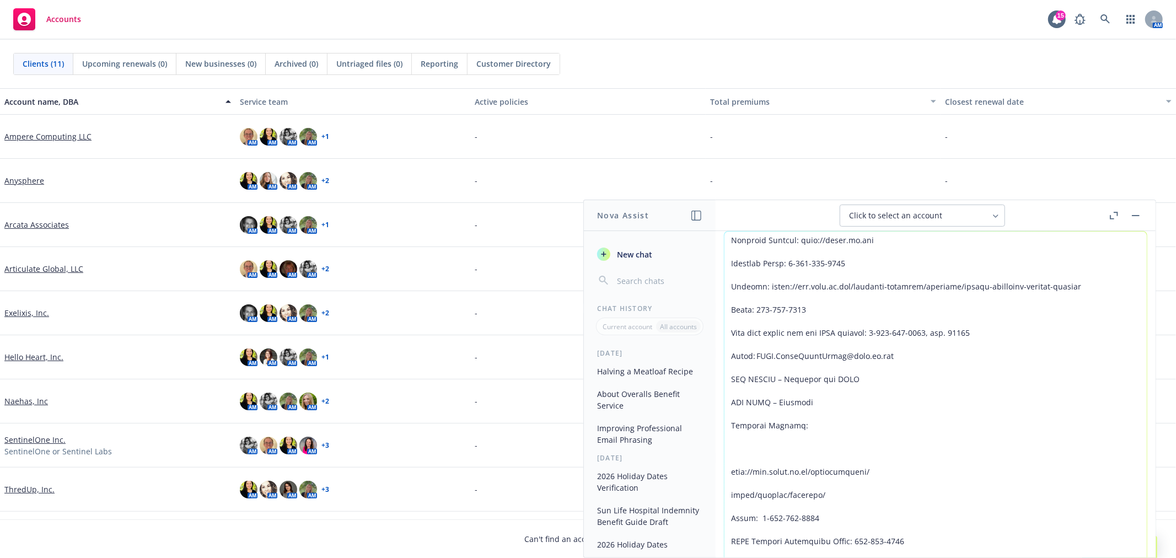
drag, startPoint x: 773, startPoint y: 318, endPoint x: 708, endPoint y: 58, distance: 267.0
click at [708, 58] on body "Accounts 15 AM Clients (11) Upcoming renewals (0) New businesses (0) Archived (…" at bounding box center [588, 279] width 1176 height 558
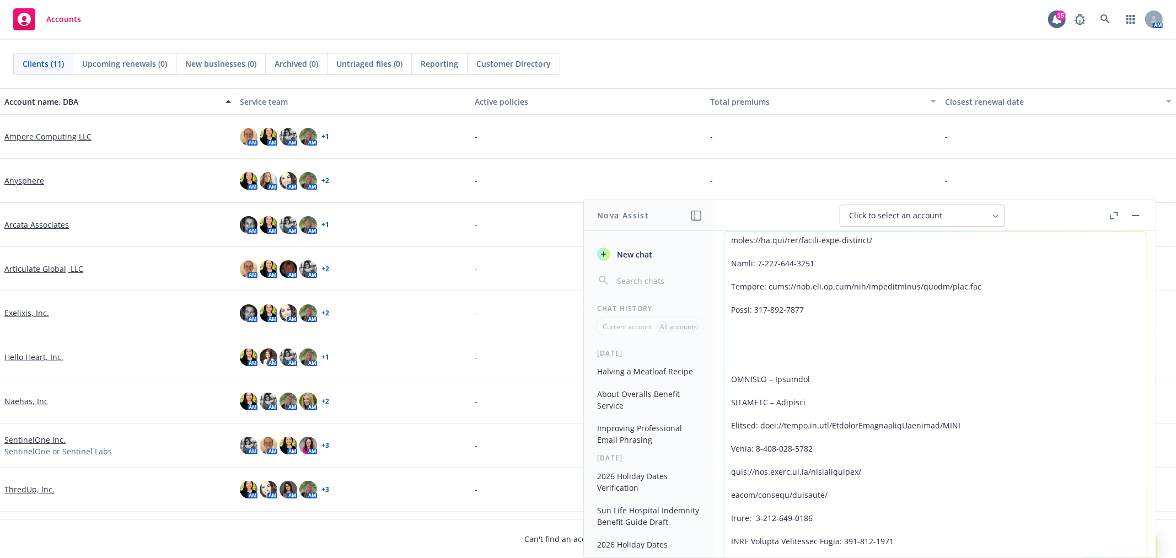
drag, startPoint x: 829, startPoint y: 400, endPoint x: 745, endPoint y: 110, distance: 301.3
click at [745, 110] on body "Accounts 15 AM Clients (11) Upcoming renewals (0) New businesses (0) Archived (…" at bounding box center [588, 279] width 1176 height 558
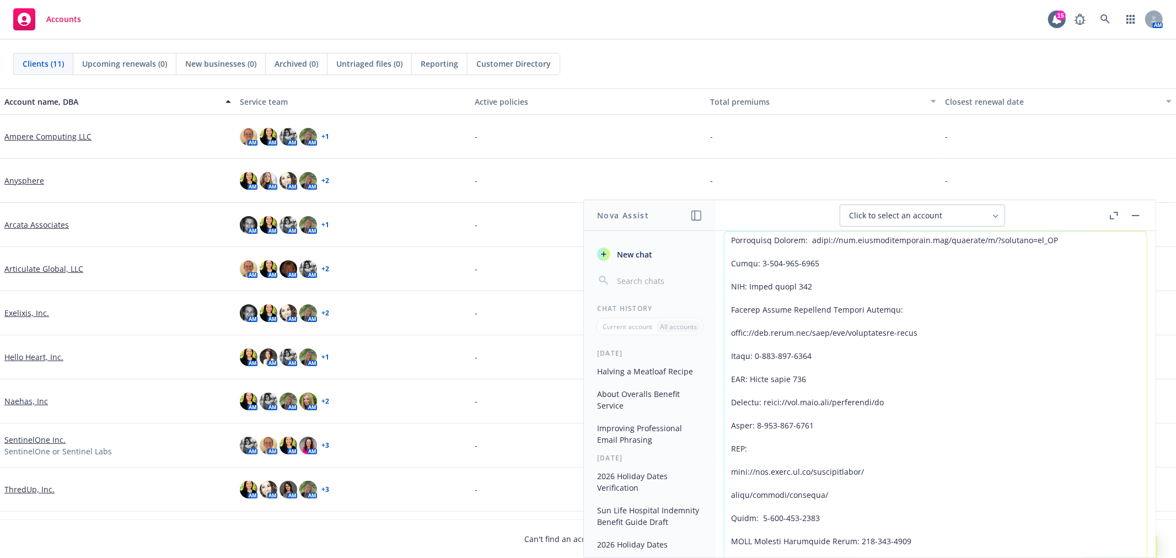
drag, startPoint x: 835, startPoint y: 453, endPoint x: 759, endPoint y: 122, distance: 339.8
click at [759, 122] on body "Accounts 15 AM Clients (11) Upcoming renewals (0) New businesses (0) Archived (…" at bounding box center [588, 279] width 1176 height 558
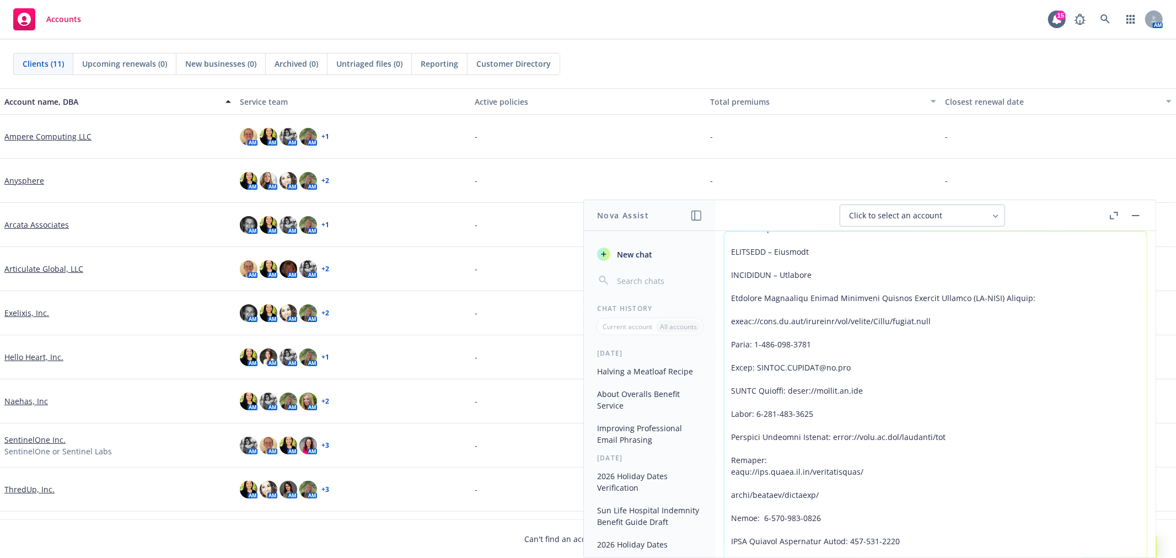
scroll to position [1621, 0]
drag, startPoint x: 834, startPoint y: 439, endPoint x: 790, endPoint y: 136, distance: 305.8
click at [790, 136] on body "Accounts 15 AM Clients (11) Upcoming renewals (0) New businesses (0) Archived (…" at bounding box center [588, 279] width 1176 height 558
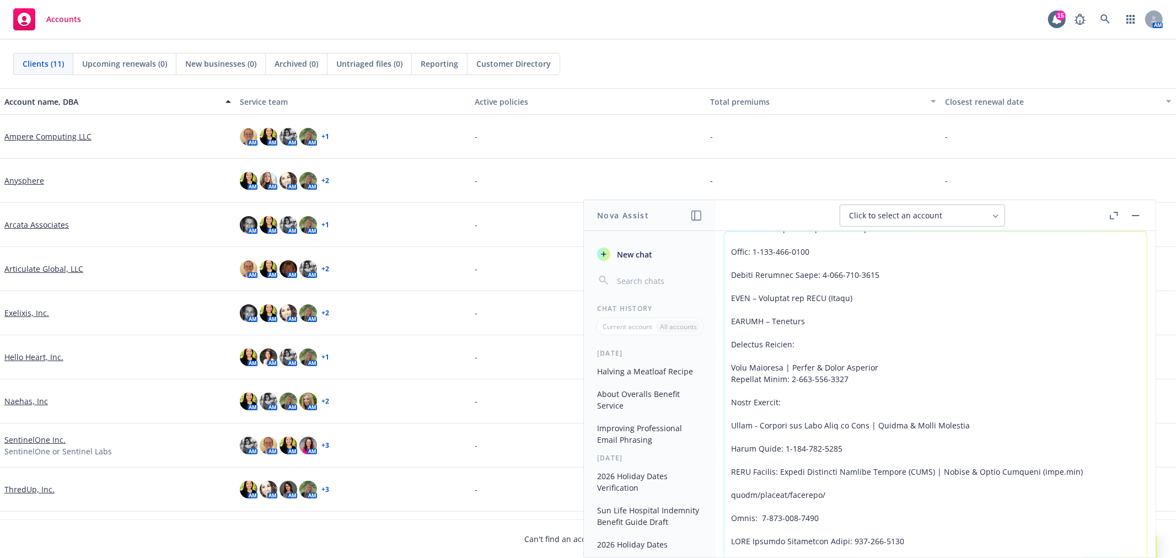
scroll to position [1286, 0]
drag, startPoint x: 817, startPoint y: 499, endPoint x: 764, endPoint y: 153, distance: 349.6
click at [762, 149] on body "Accounts 15 AM Clients (11) Upcoming renewals (0) New businesses (0) Archived (…" at bounding box center [588, 279] width 1176 height 558
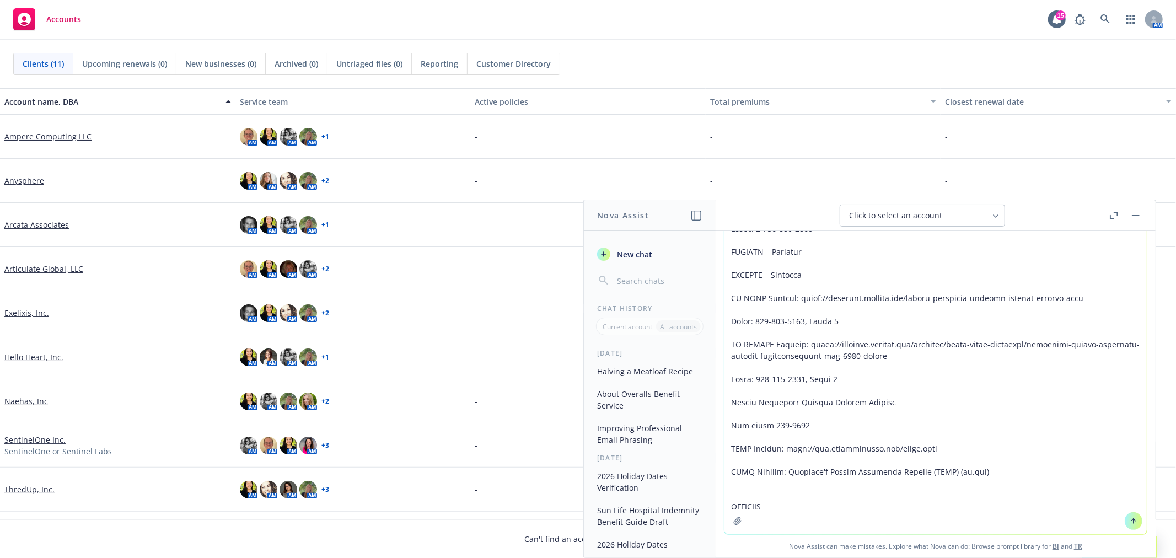
scroll to position [0, 0]
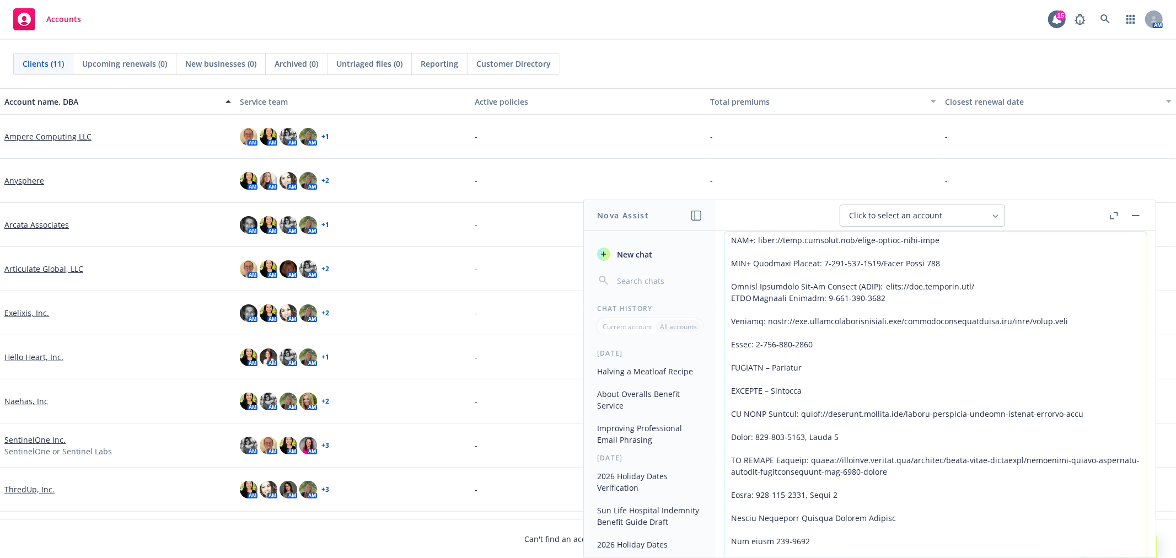
drag, startPoint x: 797, startPoint y: 419, endPoint x: 895, endPoint y: 320, distance: 140.0
click at [764, 107] on body "Accounts 15 AM Clients (11) Upcoming renewals (0) New businesses (0) Archived (…" at bounding box center [588, 279] width 1176 height 558
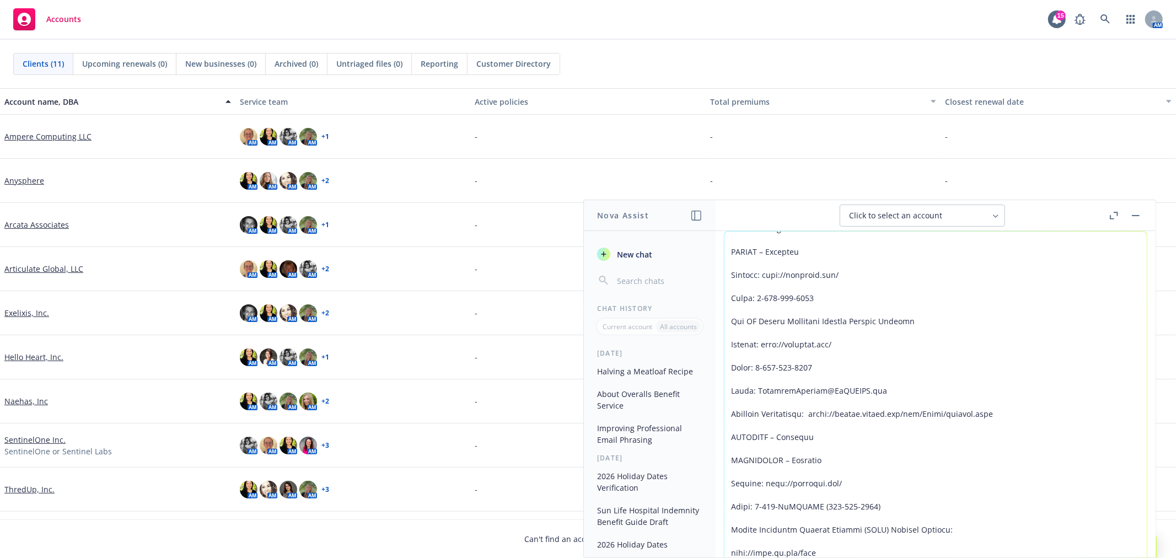
scroll to position [383, 0]
drag, startPoint x: 867, startPoint y: 544, endPoint x: 759, endPoint y: 23, distance: 531.7
click at [743, 0] on html "Accounts 15 AM Clients (11) Upcoming renewals (0) New businesses (0) Archived (…" at bounding box center [588, 279] width 1176 height 558
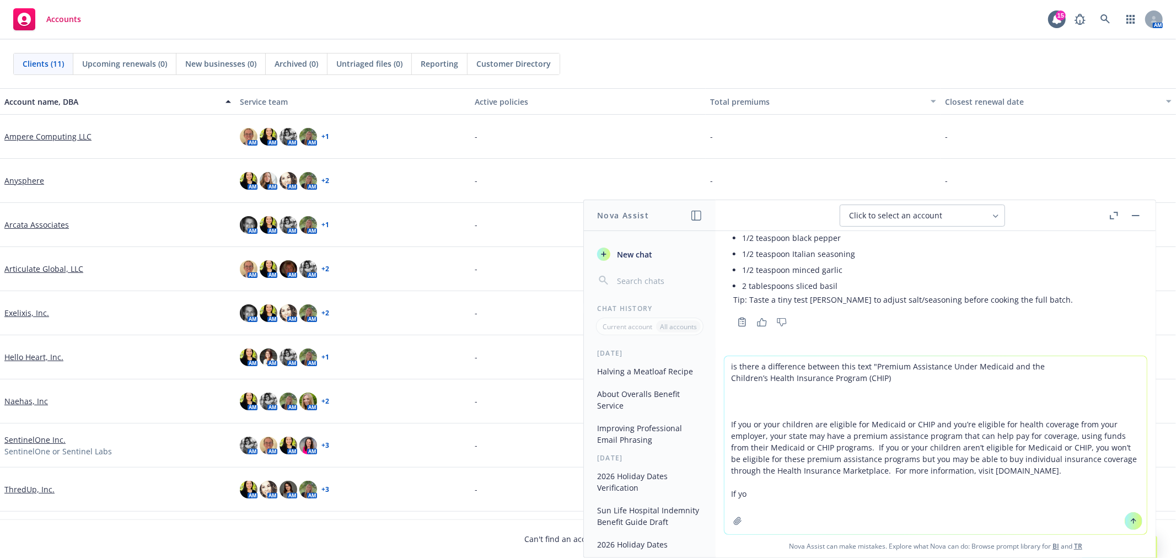
drag, startPoint x: 830, startPoint y: 499, endPoint x: 734, endPoint y: 284, distance: 236.2
click at [734, 284] on div "can you please cut this recipe in half Copy to clipboard Thumbs up Thumbs down …" at bounding box center [936, 394] width 440 height 326
drag, startPoint x: 938, startPoint y: 427, endPoint x: 925, endPoint y: 420, distance: 15.3
click at [938, 428] on textarea "is there a difference between this text "Premium Assistance Under Medicaid and …" at bounding box center [935, 445] width 422 height 178
drag, startPoint x: 1022, startPoint y: 447, endPoint x: 1022, endPoint y: 463, distance: 16.0
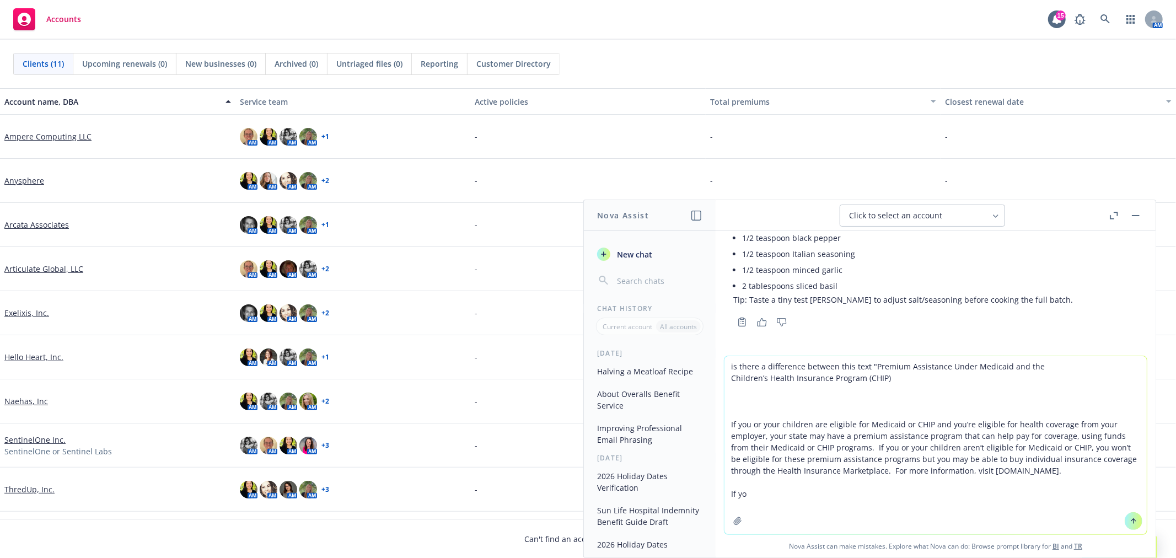
click at [1022, 448] on textarea "is there a difference between this text "Premium Assistance Under Medicaid and …" at bounding box center [935, 445] width 422 height 178
click at [1023, 490] on textarea "is there a difference between this text "Premium Assistance Under Medicaid and …" at bounding box center [935, 445] width 422 height 178
drag, startPoint x: 1032, startPoint y: 494, endPoint x: 867, endPoint y: 362, distance: 211.0
click at [867, 362] on textarea "is there a difference between this text "Premium Assistance Under Medicaid and …" at bounding box center [935, 445] width 422 height 178
paste textarea "lor ip dolo sitametcon adi elitsed doeiusmo te Incididu ut LABO etd mag aliq en…"
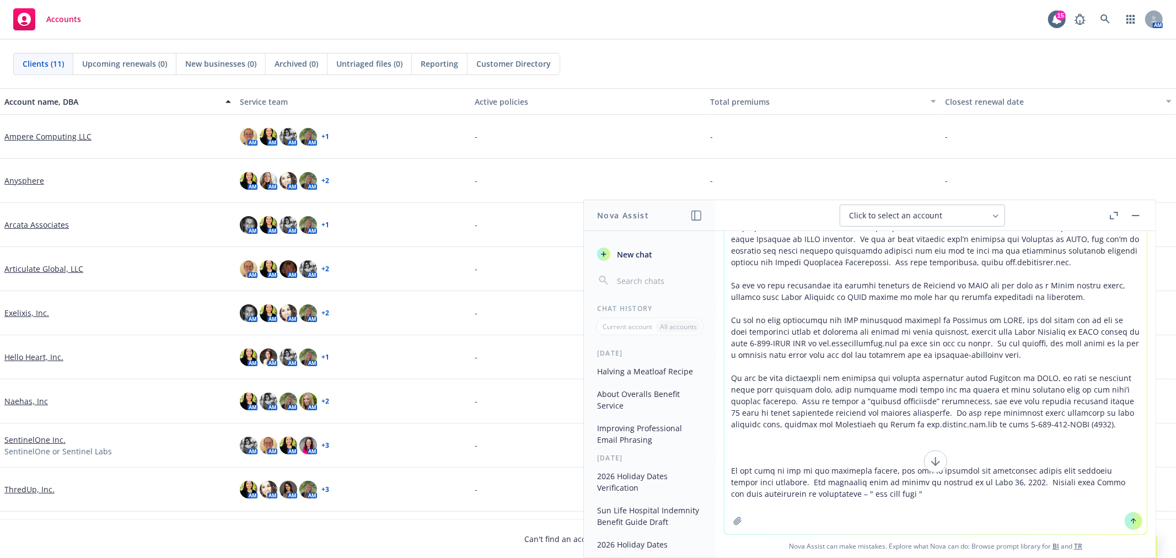
drag, startPoint x: 872, startPoint y: 494, endPoint x: 867, endPoint y: 491, distance: 6.4
click at [872, 494] on textarea at bounding box center [935, 341] width 422 height 386
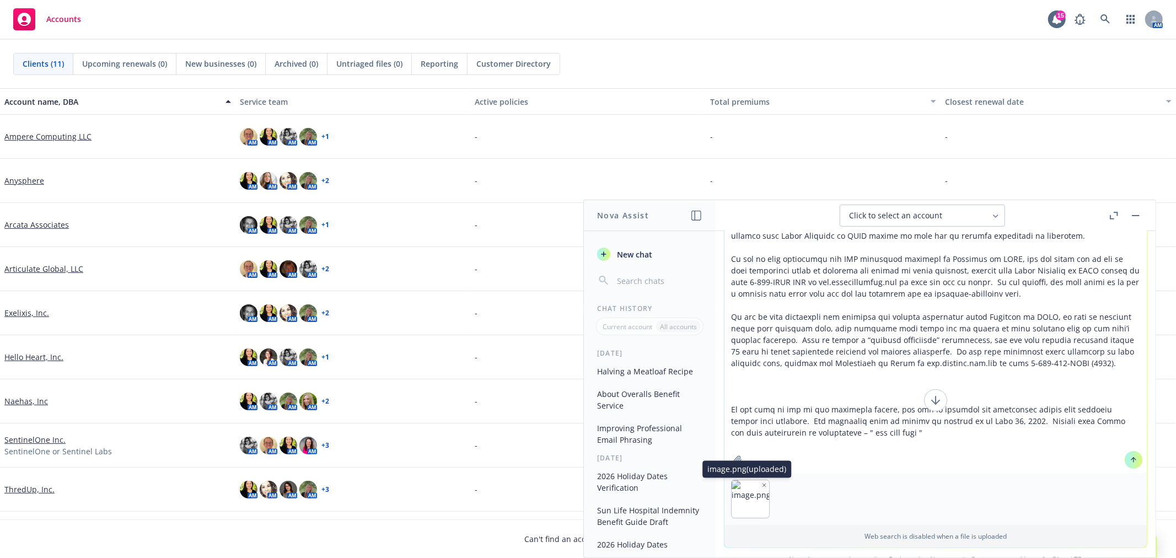
click at [761, 485] on icon "button" at bounding box center [764, 485] width 6 height 6
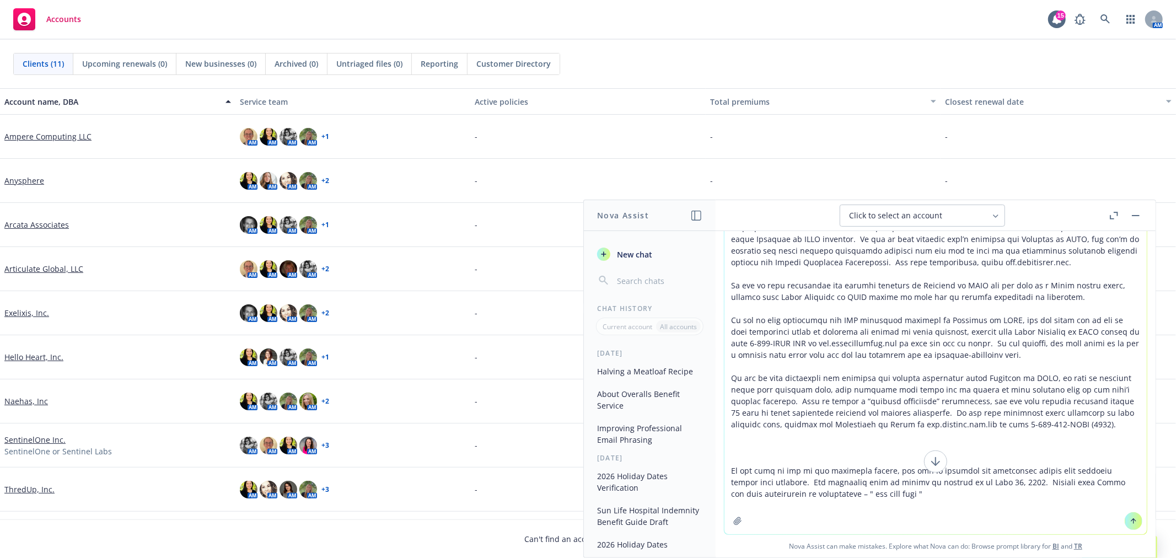
click at [834, 499] on textarea at bounding box center [935, 341] width 422 height 386
paste textarea "Loremip Dolorsitam Conse Adipisci eli sed Doeiusmo’t Incidi Utlaboree Dolorem (…"
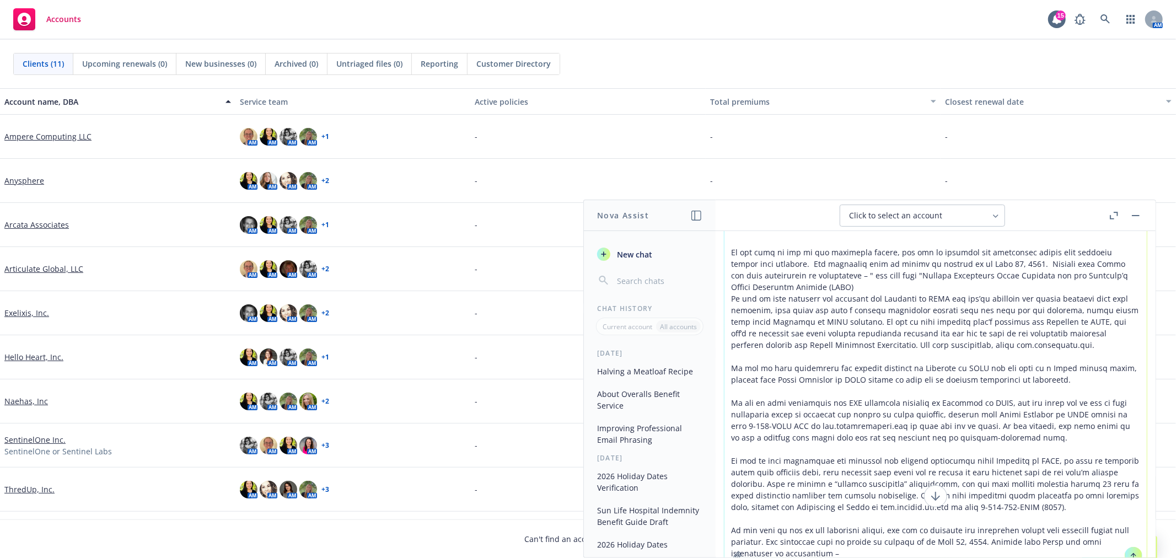
type textarea "lo ipsum d sitametcon adipisc elit sedd "Eiusmod Temporinci Utlab Etdolore mag …"
